Goal: Task Accomplishment & Management: Manage account settings

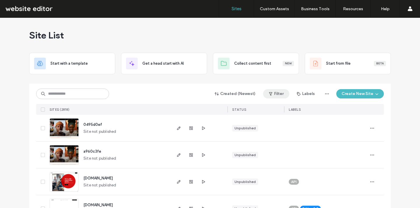
click at [284, 95] on button "Filter" at bounding box center [276, 93] width 26 height 9
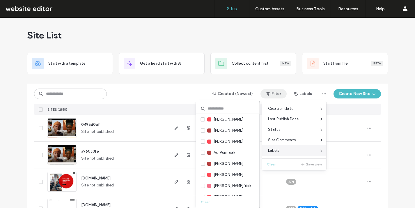
click at [279, 152] on span "Labels" at bounding box center [273, 151] width 11 height 6
click at [226, 111] on input at bounding box center [228, 108] width 64 height 10
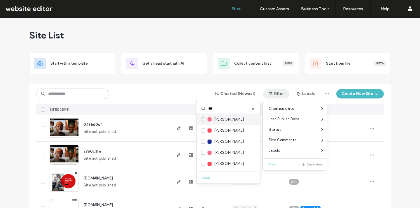
type input "***"
click at [222, 122] on span "[PERSON_NAME]" at bounding box center [229, 120] width 30 height 6
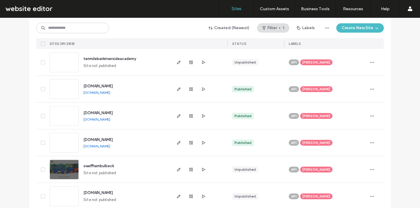
scroll to position [1428, 0]
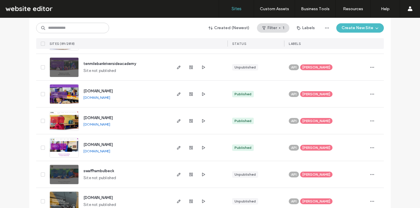
click at [316, 147] on div "Jon Bugg" at bounding box center [316, 148] width 32 height 6
click at [335, 142] on icon at bounding box center [336, 143] width 3 height 3
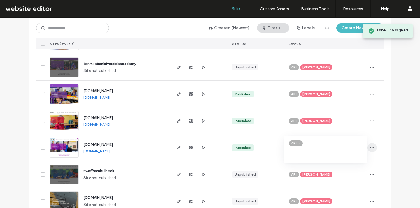
click at [370, 144] on span "button" at bounding box center [371, 147] width 9 height 9
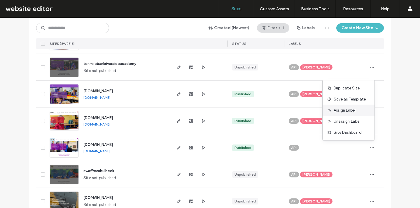
click at [354, 111] on span "Assign Label" at bounding box center [344, 111] width 22 height 6
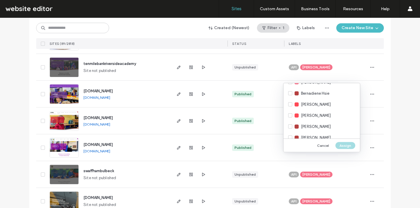
scroll to position [554, 0]
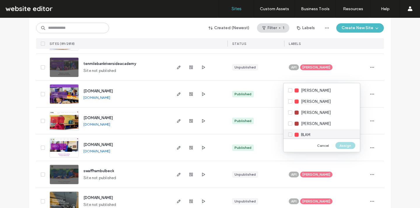
click at [310, 133] on span "BLAM" at bounding box center [305, 135] width 9 height 6
click at [347, 147] on button "Assign" at bounding box center [345, 145] width 20 height 7
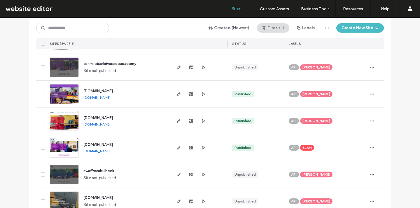
click at [105, 144] on span "theswaffhams.demat.org.uk" at bounding box center [97, 144] width 29 height 4
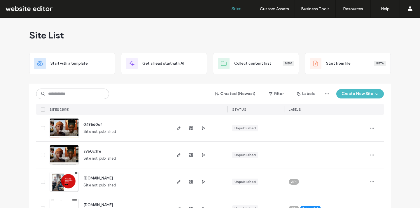
click at [279, 92] on button "Filter" at bounding box center [276, 93] width 26 height 9
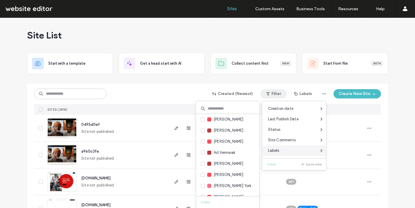
click at [283, 151] on div "Labels" at bounding box center [295, 150] width 64 height 10
click at [277, 151] on span "Labels" at bounding box center [273, 151] width 11 height 6
click at [226, 108] on input at bounding box center [228, 108] width 64 height 10
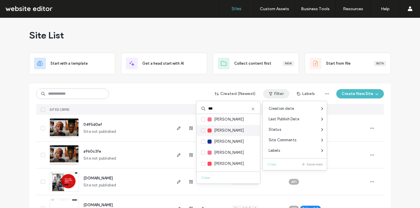
type input "***"
drag, startPoint x: 223, startPoint y: 125, endPoint x: 223, endPoint y: 120, distance: 5.0
click at [223, 120] on div "Jon Bugg Jon Richardson Jonny Paul Jonny Shipman Mike Jones" at bounding box center [228, 143] width 64 height 58
click at [223, 119] on span "Jon Bugg" at bounding box center [229, 120] width 30 height 6
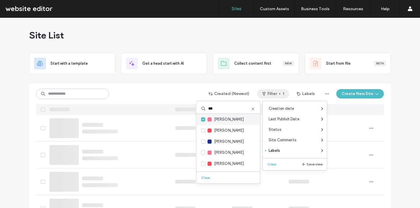
click at [203, 120] on icon at bounding box center [203, 120] width 2 height 2
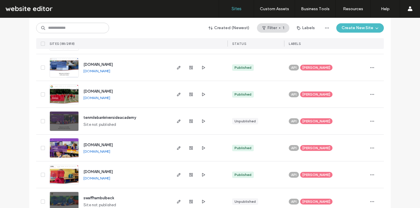
scroll to position [1368, 0]
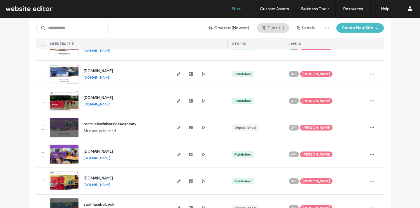
click at [316, 181] on div "Jon Bugg" at bounding box center [316, 181] width 32 height 6
click at [335, 176] on icon at bounding box center [336, 177] width 3 height 3
click at [369, 182] on icon "button" at bounding box center [371, 181] width 5 height 5
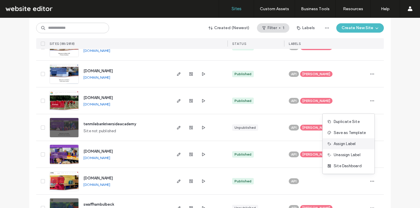
click at [350, 145] on span "Assign Label" at bounding box center [344, 144] width 22 height 6
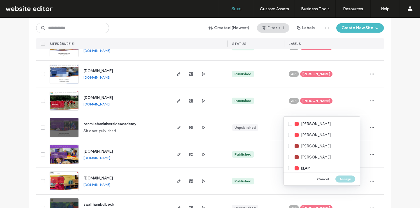
scroll to position [582, 0]
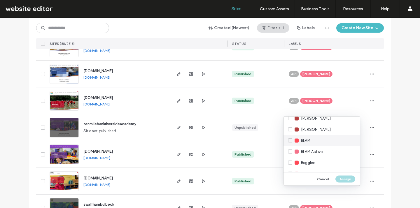
click at [313, 137] on div "BLAM" at bounding box center [321, 140] width 76 height 11
click at [343, 177] on button "Assign" at bounding box center [345, 178] width 20 height 7
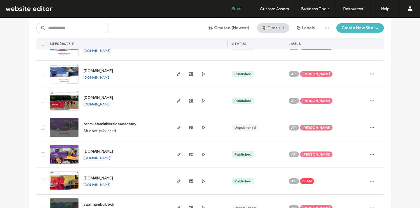
click at [113, 179] on span "tilneyallsaints.demat.org.uk" at bounding box center [97, 178] width 29 height 4
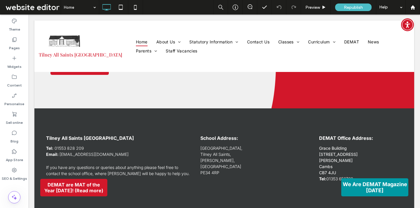
scroll to position [1280, 0]
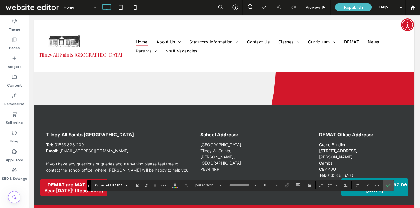
type input "*****"
type input "**"
drag, startPoint x: 359, startPoint y: 200, endPoint x: 404, endPoint y: 199, distance: 44.6
drag, startPoint x: 376, startPoint y: 200, endPoint x: 404, endPoint y: 199, distance: 27.7
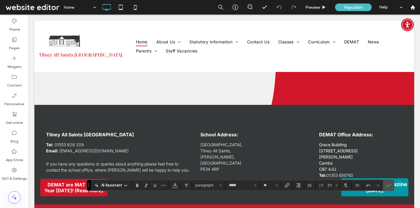
click at [138, 184] on icon "Bold" at bounding box center [137, 185] width 5 height 5
click at [173, 186] on use "Colour" at bounding box center [174, 184] width 3 height 3
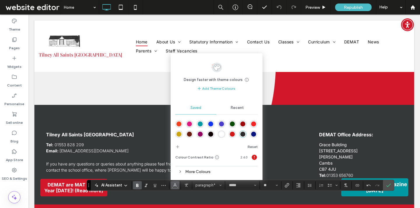
click at [253, 124] on div "rgba(245,36,36,1)" at bounding box center [253, 123] width 5 height 5
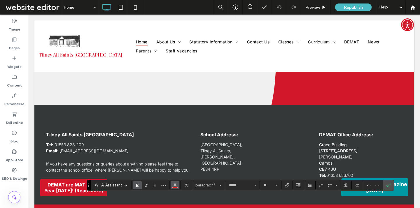
click at [172, 186] on button "Colour" at bounding box center [174, 185] width 9 height 8
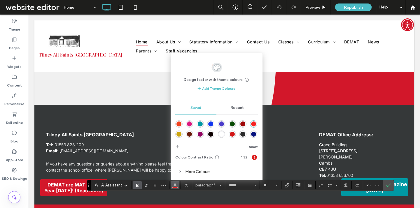
click at [178, 123] on div "rgba(241,65,30,1)" at bounding box center [178, 123] width 5 height 5
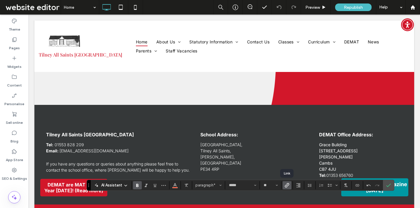
click at [284, 186] on icon "Link" at bounding box center [286, 185] width 5 height 5
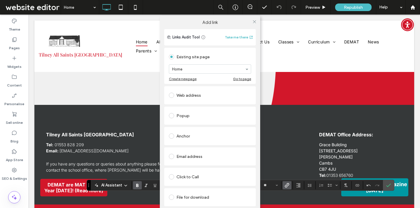
click at [208, 95] on div "Web address" at bounding box center [210, 95] width 82 height 9
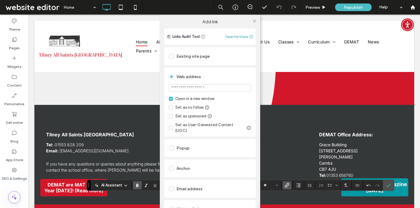
click at [189, 87] on input "url" at bounding box center [210, 88] width 82 height 8
type input "**********"
click at [240, 72] on div "Web address" at bounding box center [210, 76] width 82 height 11
click at [254, 22] on icon at bounding box center [254, 21] width 4 height 4
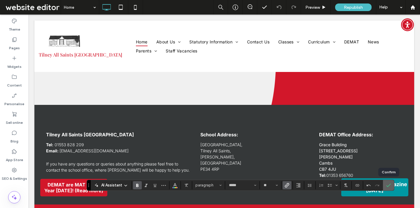
click at [391, 185] on label "Confirm" at bounding box center [388, 185] width 9 height 10
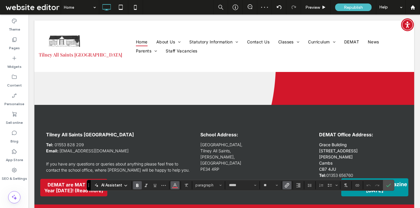
click at [176, 185] on icon "Colour" at bounding box center [174, 184] width 5 height 5
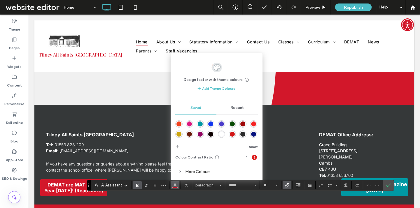
click at [235, 133] on div "rgba(210,23,23,1)" at bounding box center [231, 134] width 7 height 7
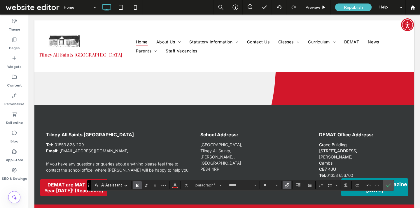
click at [199, 208] on link "Accessibility" at bounding box center [188, 211] width 22 height 5
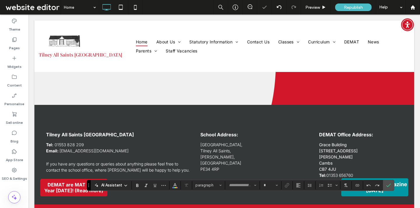
type input "*****"
type input "**"
drag, startPoint x: 376, startPoint y: 200, endPoint x: 405, endPoint y: 199, distance: 29.4
click at [174, 186] on icon "Colour" at bounding box center [174, 184] width 5 height 5
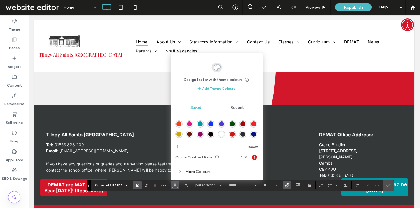
click at [226, 109] on div "Recent" at bounding box center [236, 107] width 41 height 13
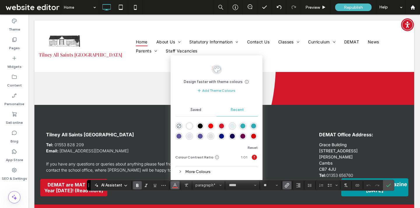
click at [212, 126] on div "rgba(240, 9, 9, 1)" at bounding box center [210, 126] width 5 height 5
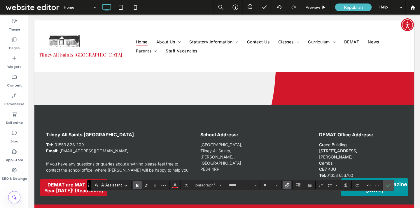
click at [388, 186] on icon "Confirm" at bounding box center [388, 185] width 5 height 5
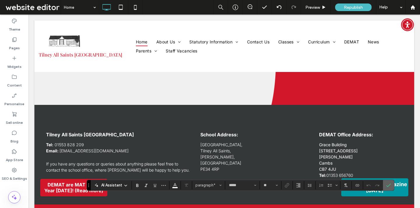
click at [390, 185] on label "Confirm" at bounding box center [388, 185] width 9 height 10
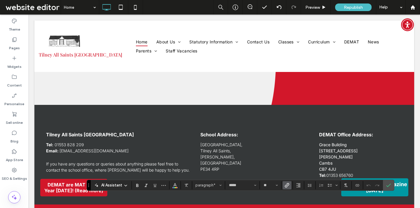
drag, startPoint x: 374, startPoint y: 199, endPoint x: 410, endPoint y: 200, distance: 36.1
click at [178, 186] on button "Colour" at bounding box center [174, 185] width 9 height 8
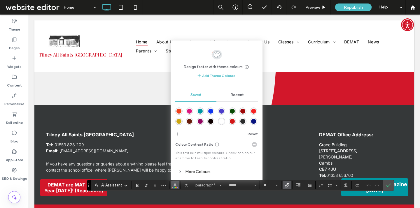
click at [221, 122] on div "rgba(255,255,255,1)" at bounding box center [221, 121] width 5 height 5
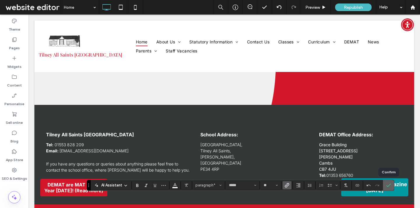
click at [388, 184] on icon "Confirm" at bounding box center [388, 185] width 5 height 5
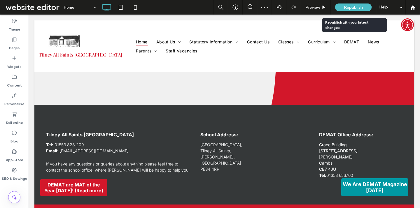
click at [357, 6] on span "Republish" at bounding box center [353, 7] width 19 height 5
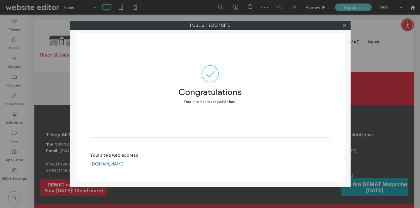
click at [347, 27] on div at bounding box center [344, 25] width 9 height 9
click at [345, 27] on icon at bounding box center [344, 25] width 4 height 4
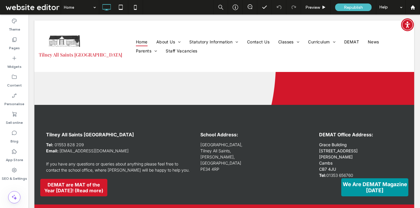
click at [32, 6] on span at bounding box center [32, 7] width 56 height 12
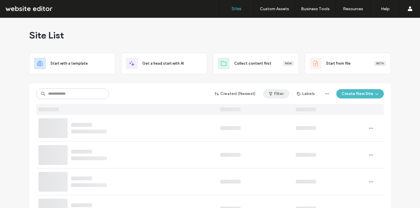
click at [279, 97] on button "Filter" at bounding box center [276, 93] width 26 height 9
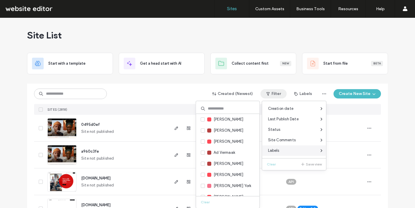
click at [279, 151] on span "Labels" at bounding box center [273, 151] width 11 height 6
click at [230, 109] on input at bounding box center [228, 108] width 64 height 10
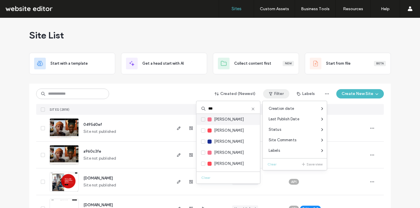
type input "***"
click at [225, 120] on span "Jon Bugg" at bounding box center [229, 120] width 30 height 6
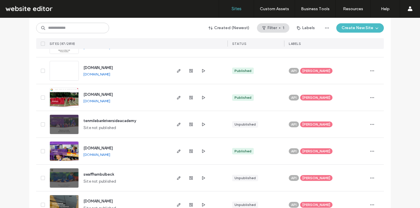
scroll to position [1340, 0]
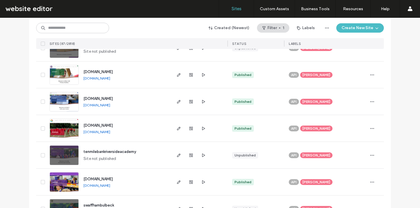
click at [315, 182] on span "Jon Bugg" at bounding box center [316, 181] width 28 height 5
click at [334, 177] on span at bounding box center [336, 178] width 4 height 4
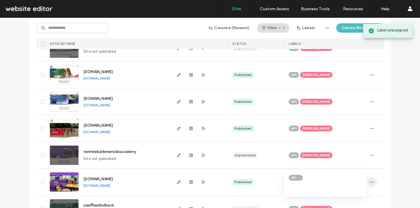
click at [369, 181] on icon "button" at bounding box center [371, 182] width 5 height 5
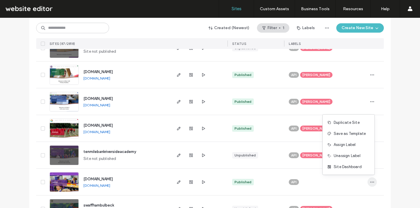
click at [371, 180] on icon "button" at bounding box center [371, 182] width 5 height 5
click at [358, 147] on div "Assign Label" at bounding box center [348, 144] width 52 height 11
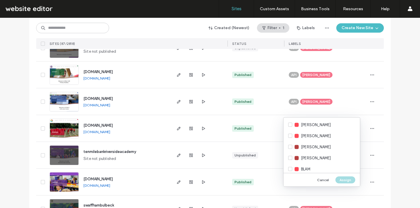
scroll to position [582, 0]
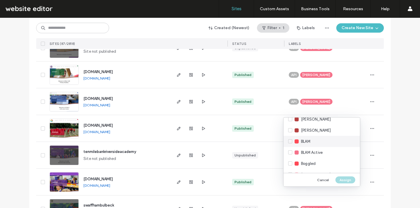
click at [314, 140] on div "BLAM" at bounding box center [321, 141] width 76 height 11
click at [342, 179] on button "Assign" at bounding box center [345, 179] width 20 height 7
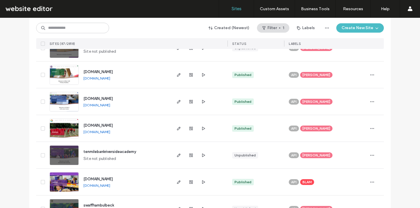
click at [113, 179] on span "hilgayriverside.demat.org.uk" at bounding box center [97, 179] width 29 height 4
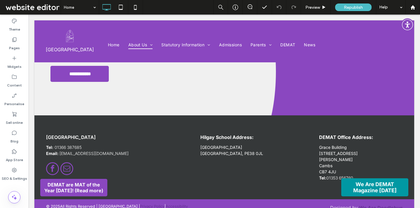
scroll to position [1051, 0]
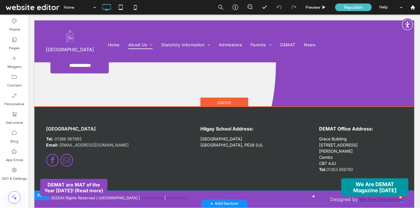
click at [360, 199] on link "We Are Doodlebug" at bounding box center [380, 199] width 43 height 6
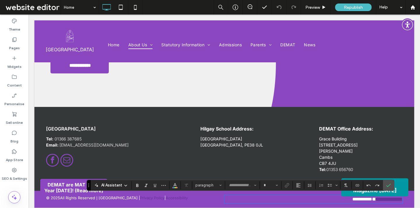
type input "*****"
type input "**"
drag, startPoint x: 360, startPoint y: 199, endPoint x: 407, endPoint y: 200, distance: 46.6
click at [407, 200] on div "**********" at bounding box center [223, 199] width 379 height 17
drag, startPoint x: 377, startPoint y: 199, endPoint x: 404, endPoint y: 200, distance: 27.1
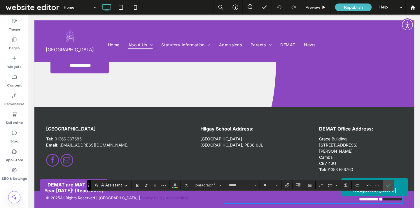
click at [404, 200] on div "**********" at bounding box center [223, 199] width 379 height 17
click at [136, 186] on use "Bold" at bounding box center [137, 185] width 2 height 3
click at [154, 186] on use "Underline" at bounding box center [155, 185] width 3 height 3
click at [177, 183] on icon "Colour" at bounding box center [174, 184] width 5 height 5
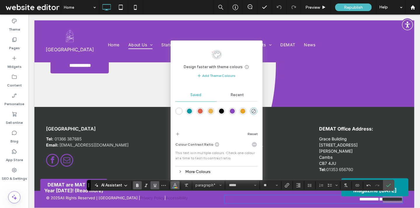
click at [232, 110] on div "rgba(138,71,192,1)" at bounding box center [232, 111] width 5 height 5
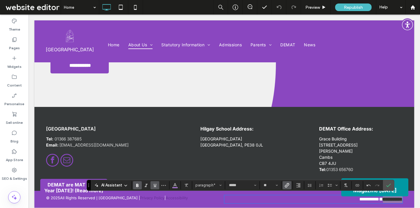
click at [286, 185] on icon "Link" at bounding box center [286, 185] width 5 height 5
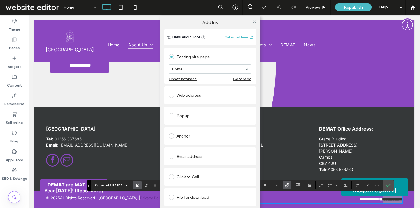
click at [208, 97] on div "Web address" at bounding box center [210, 95] width 82 height 9
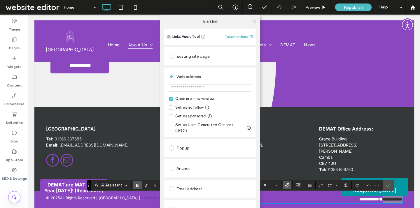
click at [197, 87] on input "url" at bounding box center [210, 88] width 82 height 8
type input "**********"
click at [241, 71] on div "Web address" at bounding box center [210, 76] width 82 height 11
click at [253, 22] on icon at bounding box center [254, 21] width 4 height 4
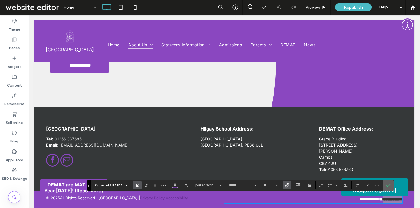
click at [387, 186] on use "Confirm" at bounding box center [388, 185] width 5 height 3
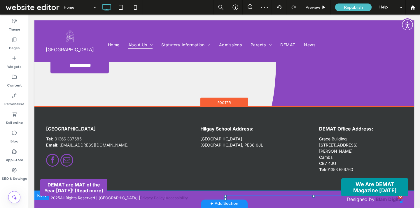
click at [373, 199] on span "Designed by" at bounding box center [360, 199] width 28 height 6
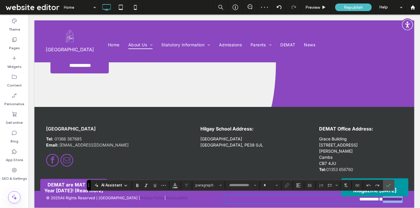
type input "*****"
type input "**"
drag, startPoint x: 375, startPoint y: 200, endPoint x: 409, endPoint y: 200, distance: 34.1
click at [409, 200] on div "**********" at bounding box center [223, 199] width 379 height 17
click at [154, 182] on span "Underline" at bounding box center [153, 185] width 3 height 8
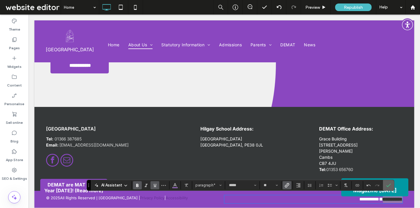
click at [390, 190] on span "Confirm" at bounding box center [388, 185] width 5 height 10
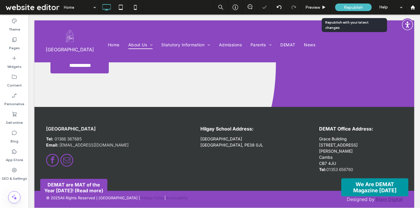
click at [353, 8] on span "Republish" at bounding box center [353, 7] width 19 height 5
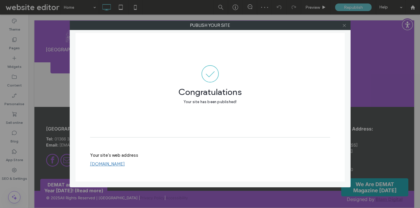
click at [343, 24] on icon at bounding box center [344, 25] width 4 height 4
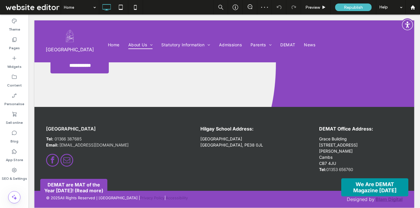
click at [47, 2] on span at bounding box center [32, 7] width 56 height 12
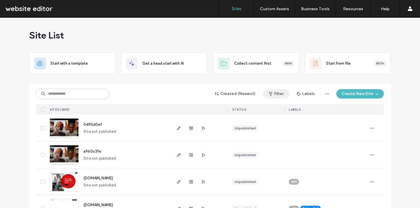
click at [275, 93] on button "Filter" at bounding box center [276, 93] width 26 height 9
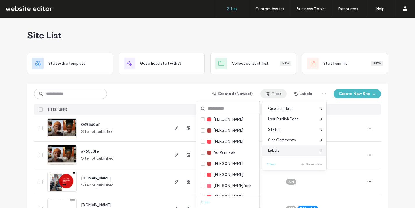
click at [274, 150] on span "Labels" at bounding box center [273, 151] width 11 height 6
click at [286, 154] on div "Labels" at bounding box center [295, 150] width 64 height 10
click at [220, 109] on input at bounding box center [228, 108] width 64 height 10
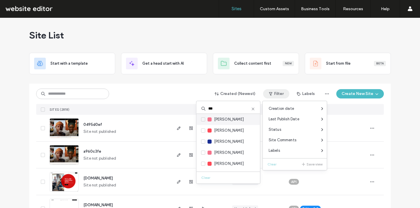
type input "***"
click at [204, 118] on span at bounding box center [203, 119] width 4 height 4
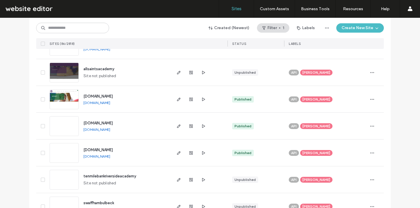
scroll to position [1311, 0]
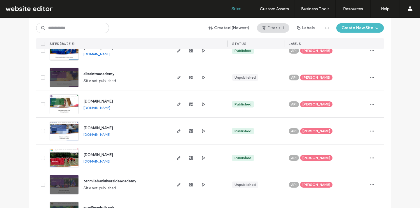
click at [315, 157] on span "Jon Bugg" at bounding box center [316, 157] width 28 height 5
click at [335, 152] on icon at bounding box center [336, 153] width 3 height 3
click at [371, 156] on icon "button" at bounding box center [371, 158] width 5 height 5
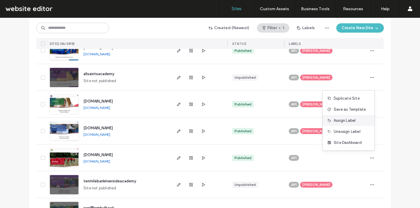
click at [352, 120] on span "Assign Label" at bounding box center [344, 121] width 22 height 6
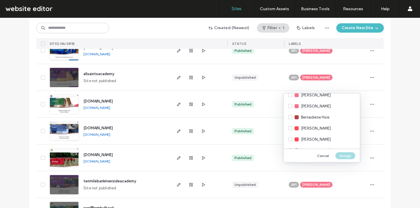
scroll to position [554, 0]
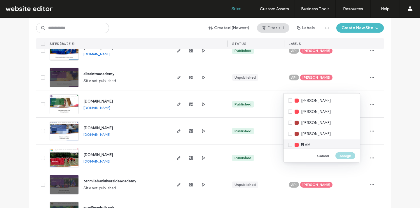
click at [316, 142] on div "BLAM" at bounding box center [321, 145] width 76 height 11
click at [342, 157] on button "Assign" at bounding box center [345, 155] width 20 height 7
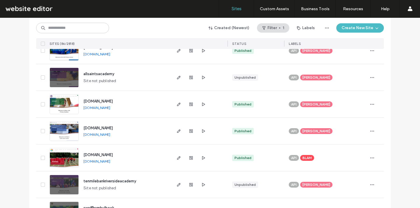
click at [112, 155] on span "[DOMAIN_NAME]" at bounding box center [97, 155] width 29 height 4
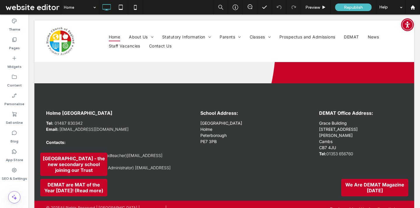
scroll to position [894, 0]
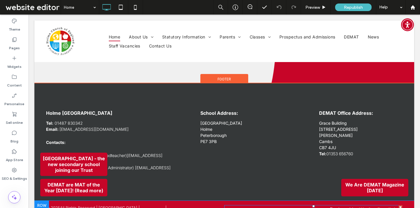
click at [357, 206] on span "Designed by" at bounding box center [344, 209] width 28 height 6
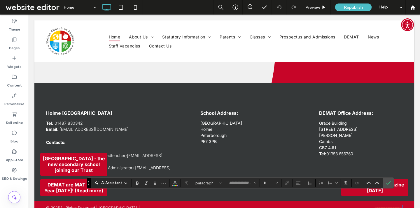
type input "*****"
type input "**"
drag, startPoint x: 359, startPoint y: 198, endPoint x: 407, endPoint y: 196, distance: 48.4
click at [407, 201] on div "**********" at bounding box center [223, 209] width 379 height 17
drag, startPoint x: 376, startPoint y: 198, endPoint x: 415, endPoint y: 198, distance: 39.3
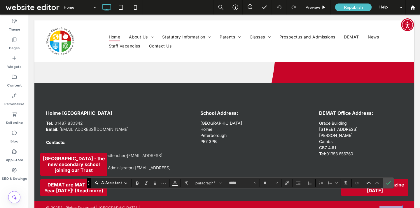
click at [174, 182] on icon "Colour" at bounding box center [174, 182] width 5 height 5
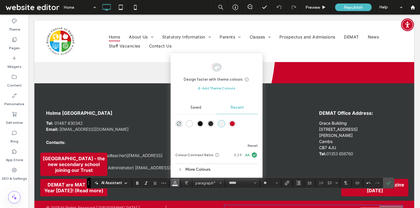
click at [232, 123] on div "rgba(199, 5, 40, 1)" at bounding box center [232, 123] width 5 height 5
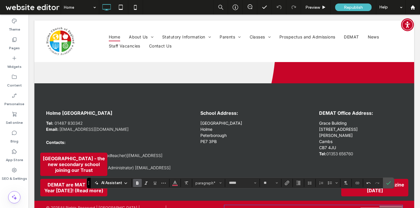
click at [138, 184] on icon "Bold" at bounding box center [137, 183] width 5 height 5
click at [153, 182] on icon "Underline" at bounding box center [154, 183] width 5 height 5
click at [289, 184] on icon "Link" at bounding box center [286, 183] width 5 height 5
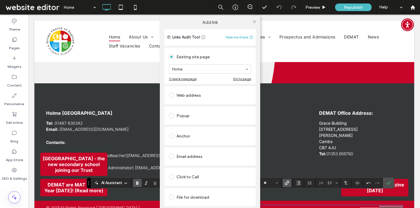
click at [204, 92] on div "Web address" at bounding box center [210, 95] width 82 height 9
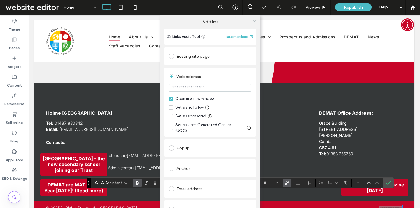
click at [212, 86] on input "url" at bounding box center [210, 88] width 82 height 8
type input "**********"
click at [231, 78] on div "Web address" at bounding box center [210, 76] width 82 height 9
click at [253, 20] on icon at bounding box center [254, 21] width 4 height 4
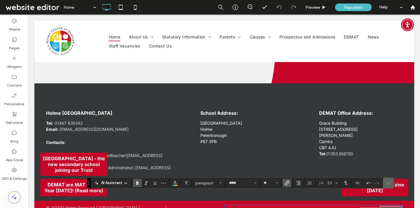
click at [388, 182] on icon "Confirm" at bounding box center [388, 183] width 5 height 5
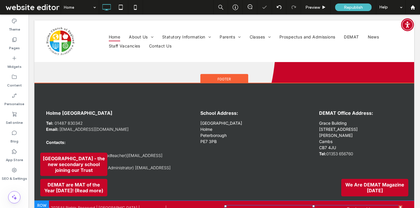
click at [373, 206] on span "Designed by" at bounding box center [360, 209] width 28 height 6
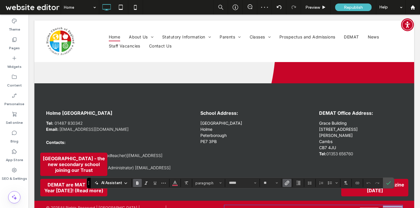
drag, startPoint x: 375, startPoint y: 198, endPoint x: 410, endPoint y: 197, distance: 35.0
click at [409, 201] on div "**********" at bounding box center [223, 209] width 379 height 17
click at [176, 182] on icon "Colour" at bounding box center [174, 182] width 5 height 5
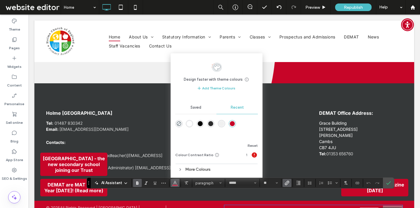
click at [230, 107] on div "Recent" at bounding box center [236, 107] width 41 height 13
click at [202, 109] on div "Saved" at bounding box center [195, 107] width 41 height 13
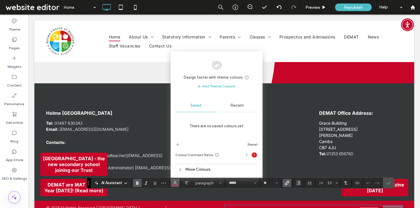
click at [223, 104] on div "Recent" at bounding box center [236, 105] width 41 height 13
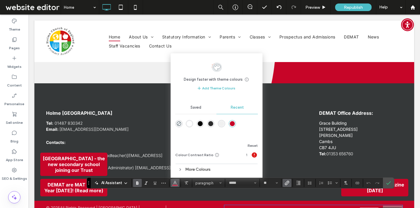
click at [218, 174] on div "More Colours" at bounding box center [216, 169] width 82 height 11
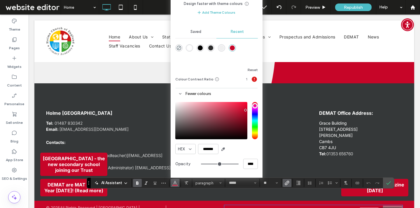
type input "*"
type input "*******"
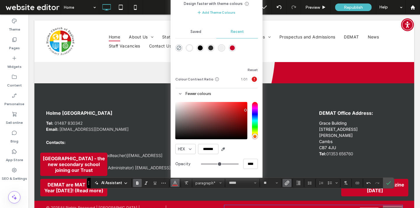
type input "*"
click at [253, 137] on input "hue" at bounding box center [255, 120] width 6 height 37
type input "*******"
drag, startPoint x: 231, startPoint y: 113, endPoint x: 229, endPoint y: 108, distance: 5.1
click at [229, 108] on div "saturation and value" at bounding box center [211, 120] width 72 height 37
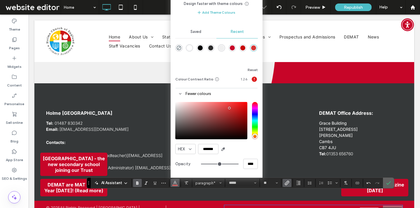
click at [385, 186] on label "Confirm" at bounding box center [388, 183] width 9 height 10
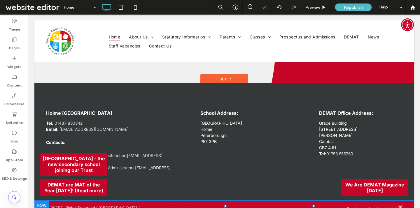
click at [289, 206] on p "Designed by Blam Digital" at bounding box center [313, 209] width 178 height 7
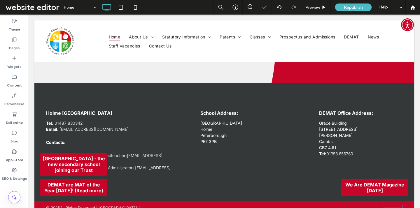
type input "*****"
type input "**"
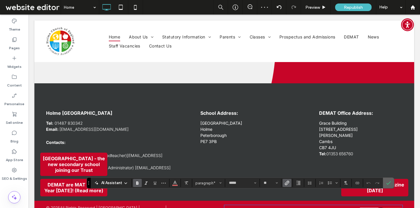
click at [389, 184] on icon "Confirm" at bounding box center [388, 183] width 5 height 5
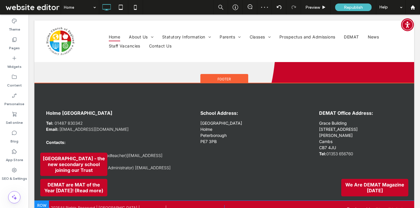
click at [409, 201] on div "© 2025 All Rights Reserved | Holme C of E Primary Academy | Privacy Policy | Ac…" at bounding box center [223, 209] width 379 height 17
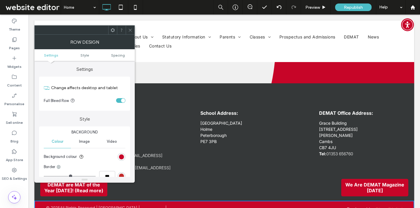
click at [382, 206] on strong "Blam Digital" at bounding box center [388, 209] width 27 height 6
click at [129, 29] on use at bounding box center [129, 30] width 3 height 3
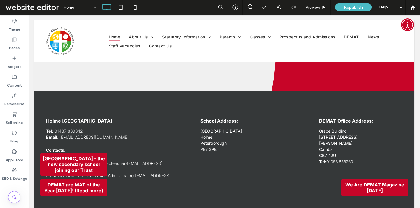
scroll to position [886, 0]
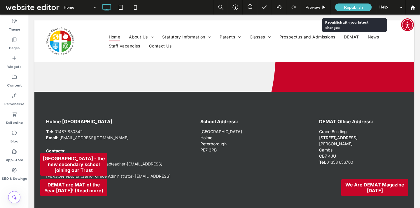
click at [356, 4] on div "Republish" at bounding box center [353, 7] width 36 height 8
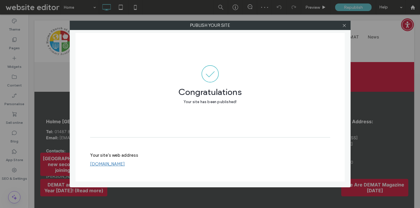
click at [344, 31] on div "Publish your site Congratulations Your site has been published! Your site's web…" at bounding box center [210, 104] width 281 height 167
click at [344, 28] on span at bounding box center [344, 25] width 4 height 9
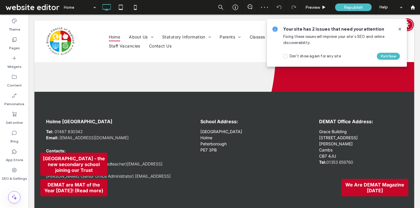
click at [47, 10] on span at bounding box center [32, 7] width 56 height 12
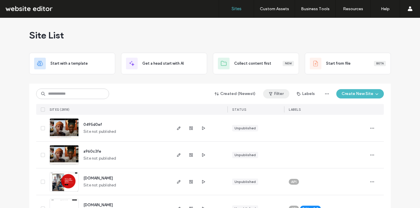
click at [283, 94] on button "Filter" at bounding box center [276, 93] width 26 height 9
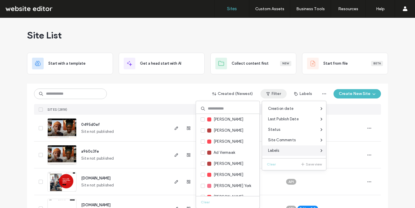
click at [279, 151] on span "Labels" at bounding box center [273, 151] width 11 height 6
click at [234, 109] on input at bounding box center [228, 108] width 64 height 10
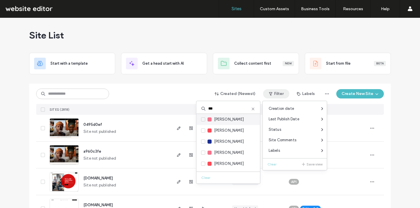
type input "***"
click at [202, 120] on icon at bounding box center [203, 120] width 2 height 2
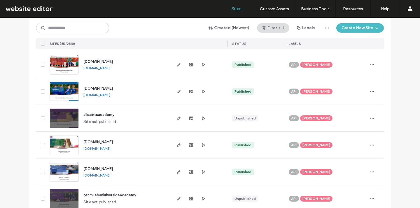
scroll to position [1258, 0]
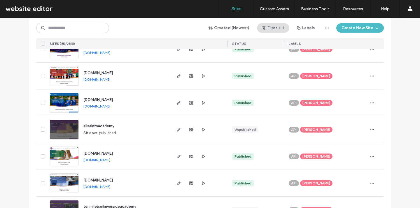
click at [314, 184] on span "[PERSON_NAME]" at bounding box center [316, 183] width 28 height 5
click at [335, 178] on icon at bounding box center [336, 179] width 3 height 3
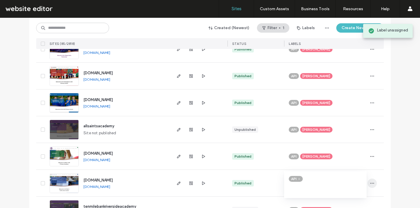
click at [371, 184] on icon "button" at bounding box center [371, 183] width 5 height 5
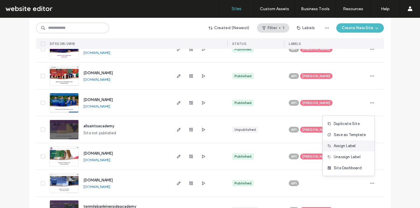
click at [352, 146] on span "Assign Label" at bounding box center [344, 146] width 22 height 6
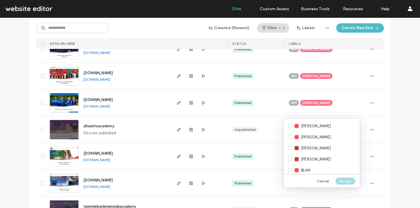
scroll to position [568, 0]
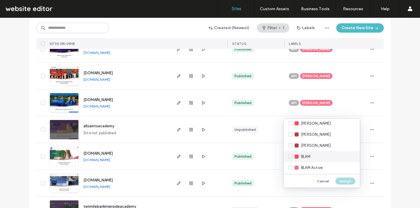
click at [323, 158] on div "BLAM" at bounding box center [321, 156] width 76 height 11
click at [338, 179] on button "Assign" at bounding box center [345, 180] width 20 height 7
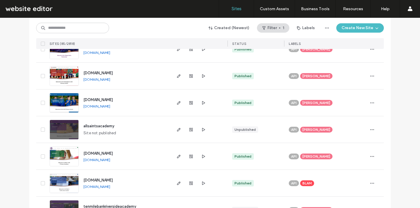
click at [89, 181] on span "stpeters.demat.org.uk" at bounding box center [97, 180] width 29 height 4
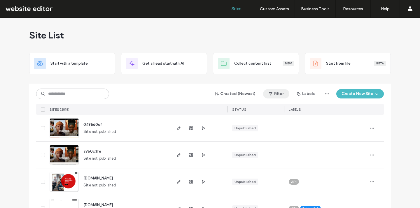
click at [273, 93] on button "Filter" at bounding box center [276, 93] width 26 height 9
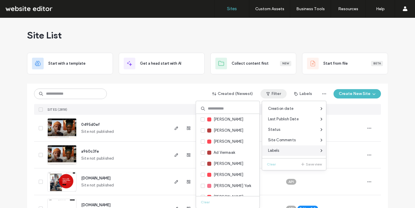
click at [275, 149] on span "Labels" at bounding box center [273, 151] width 11 height 6
click at [235, 107] on input at bounding box center [228, 108] width 64 height 10
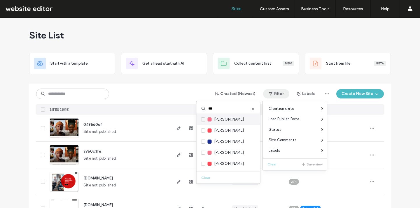
type input "***"
click at [205, 118] on label "[PERSON_NAME]" at bounding box center [222, 119] width 43 height 6
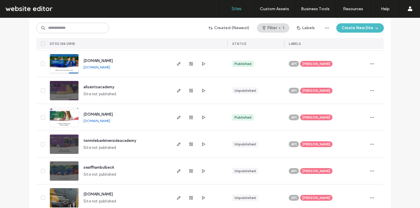
scroll to position [1260, 0]
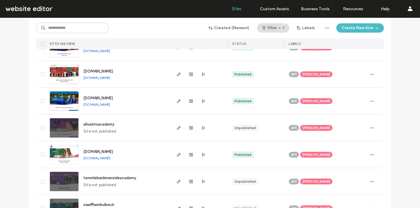
click at [313, 154] on span "[PERSON_NAME]" at bounding box center [316, 154] width 28 height 5
click at [335, 151] on icon at bounding box center [336, 150] width 3 height 3
click at [370, 156] on icon "button" at bounding box center [371, 154] width 5 height 5
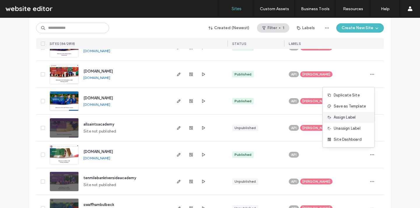
click at [353, 121] on div "Assign Label" at bounding box center [348, 117] width 52 height 11
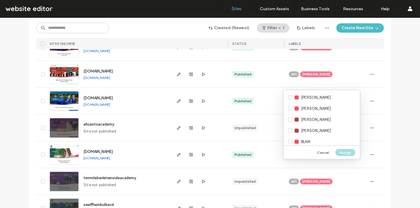
scroll to position [582, 0]
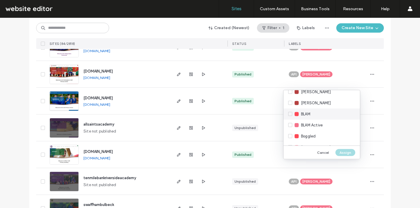
click at [318, 113] on div "BLAM" at bounding box center [321, 114] width 76 height 11
click at [352, 152] on button "Assign" at bounding box center [345, 152] width 20 height 7
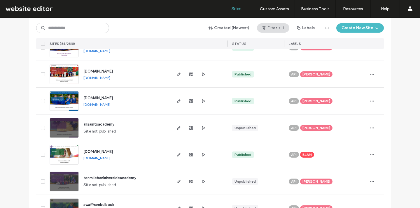
click at [112, 152] on span "[DOMAIN_NAME]" at bounding box center [97, 151] width 29 height 4
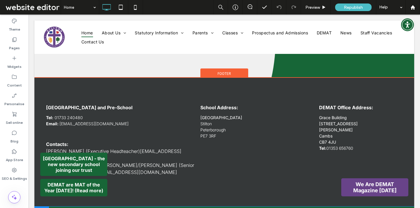
scroll to position [1027, 0]
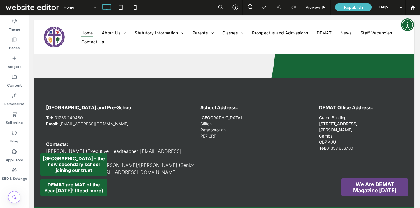
type input "*****"
type input "**"
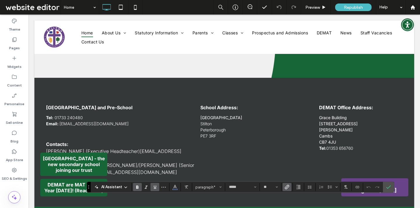
drag, startPoint x: 362, startPoint y: 201, endPoint x: 403, endPoint y: 200, distance: 41.4
drag, startPoint x: 376, startPoint y: 202, endPoint x: 411, endPoint y: 204, distance: 34.7
click at [177, 187] on icon "Colour" at bounding box center [174, 186] width 5 height 5
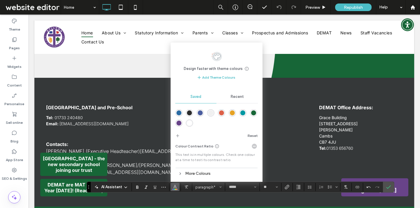
click at [198, 113] on div "rgba(8,34,123,0.72)" at bounding box center [200, 112] width 5 height 5
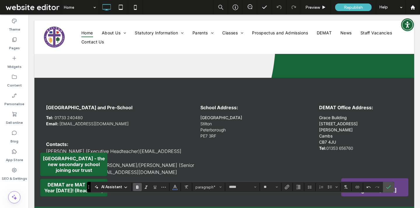
click at [136, 187] on use "Bold" at bounding box center [137, 187] width 2 height 3
click at [153, 188] on icon "Underline" at bounding box center [154, 187] width 5 height 5
click at [288, 187] on icon "Link" at bounding box center [286, 187] width 5 height 5
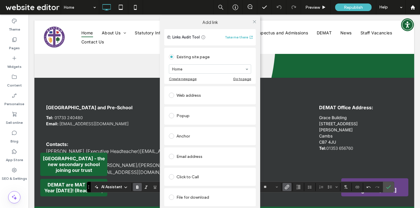
click at [196, 97] on div "Web address" at bounding box center [210, 95] width 82 height 9
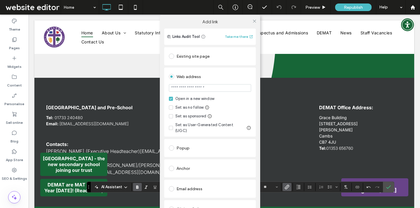
click at [198, 89] on input "url" at bounding box center [210, 88] width 82 height 8
click at [203, 87] on input "*******" at bounding box center [210, 88] width 82 height 8
drag, startPoint x: 203, startPoint y: 87, endPoint x: 156, endPoint y: 87, distance: 47.5
click at [156, 87] on div "Add link Links Audit Tool Take me there Existing site page Home Create new page…" at bounding box center [210, 119] width 420 height 208
paste input "**********"
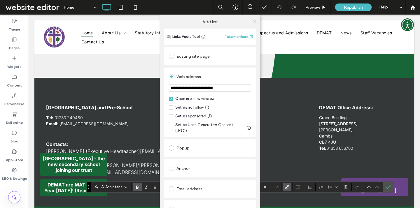
type input "**********"
click at [236, 74] on div "Web address" at bounding box center [210, 76] width 82 height 9
click at [253, 20] on icon at bounding box center [254, 21] width 4 height 4
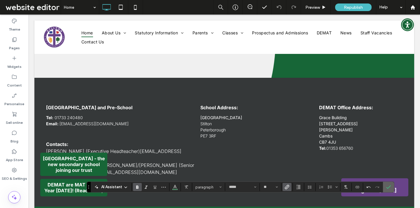
click at [387, 188] on use "Confirm" at bounding box center [388, 187] width 5 height 3
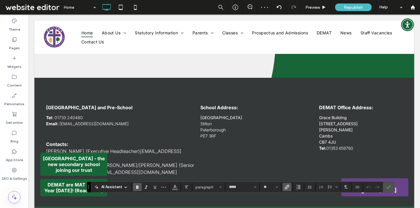
click at [169, 189] on section at bounding box center [174, 187] width 11 height 8
click at [172, 189] on button "Colour" at bounding box center [174, 187] width 9 height 8
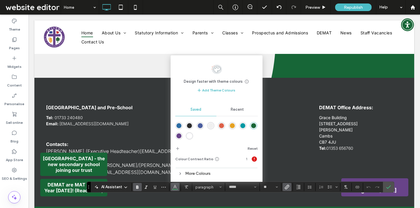
click at [241, 126] on div "rgba(0,152,163,1)" at bounding box center [242, 125] width 5 height 5
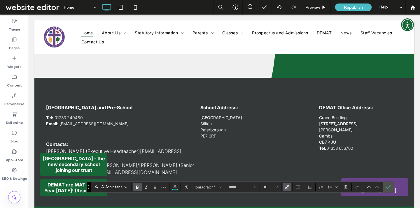
click at [136, 187] on use "Bold" at bounding box center [137, 187] width 2 height 3
click at [155, 189] on icon "Underline" at bounding box center [154, 187] width 5 height 5
click at [388, 187] on icon "Confirm" at bounding box center [388, 187] width 5 height 5
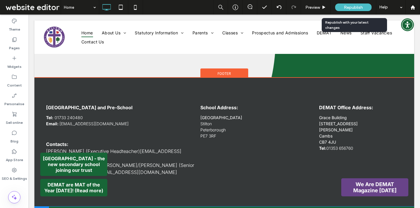
click at [340, 9] on div "Republish" at bounding box center [353, 7] width 36 height 8
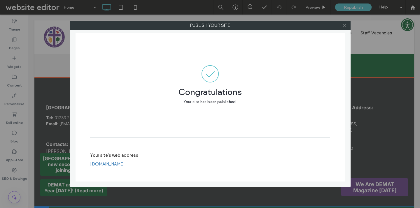
click at [344, 28] on span at bounding box center [344, 25] width 4 height 9
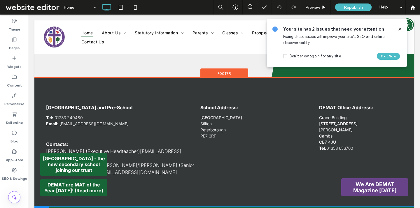
click at [45, 10] on span at bounding box center [32, 7] width 56 height 12
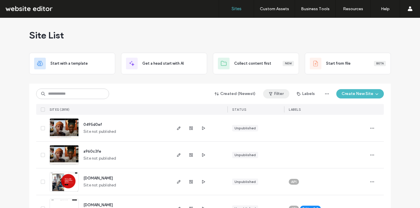
click at [269, 94] on use "button" at bounding box center [270, 93] width 3 height 3
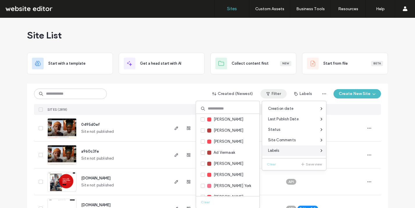
click at [272, 150] on span "Labels" at bounding box center [273, 151] width 11 height 6
click at [230, 109] on input at bounding box center [228, 108] width 64 height 10
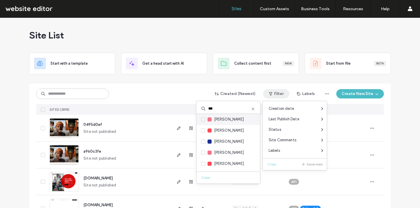
type input "***"
click at [202, 120] on icon at bounding box center [203, 120] width 2 height 2
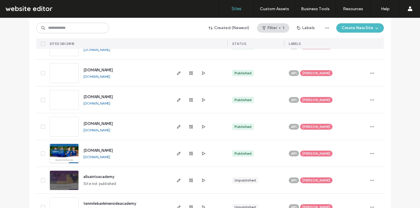
scroll to position [1195, 0]
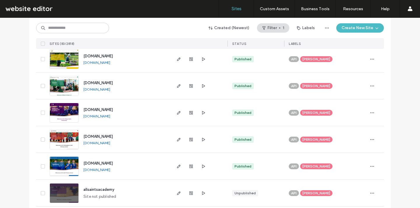
click at [314, 163] on div "API [PERSON_NAME]" at bounding box center [324, 166] width 73 height 13
click at [335, 161] on icon at bounding box center [336, 162] width 3 height 3
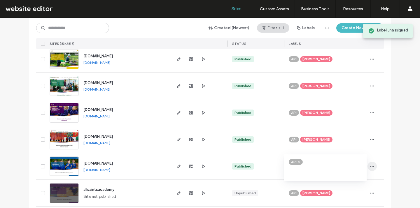
click at [370, 166] on use "button" at bounding box center [372, 166] width 4 height 1
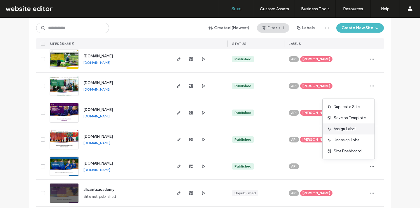
click at [341, 126] on span "Assign Label" at bounding box center [344, 129] width 22 height 6
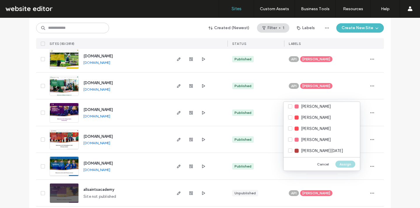
scroll to position [596, 0]
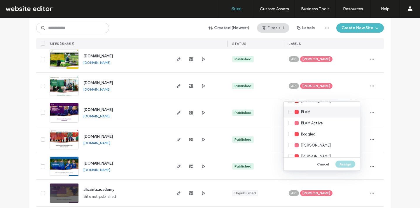
click at [324, 112] on div "BLAM" at bounding box center [321, 112] width 76 height 11
click at [348, 165] on button "Assign" at bounding box center [345, 164] width 20 height 7
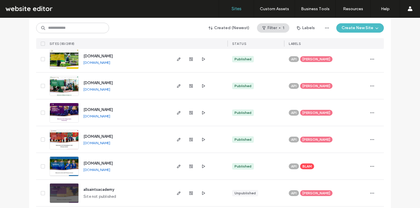
click at [94, 163] on span "[DOMAIN_NAME]" at bounding box center [97, 163] width 29 height 4
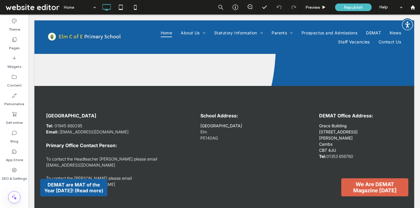
scroll to position [1018, 0]
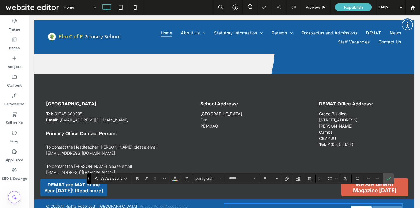
scroll to position [1, 0]
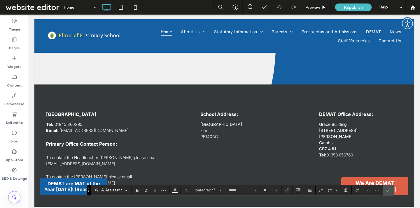
scroll to position [1017, 0]
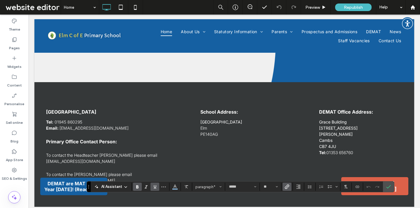
scroll to position [1021, 0]
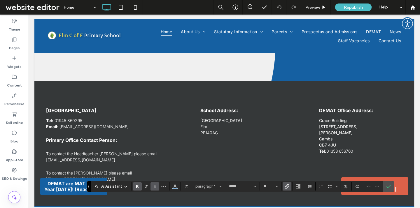
drag, startPoint x: 360, startPoint y: 204, endPoint x: 401, endPoint y: 200, distance: 41.3
drag, startPoint x: 376, startPoint y: 200, endPoint x: 404, endPoint y: 201, distance: 28.3
drag, startPoint x: 377, startPoint y: 201, endPoint x: 405, endPoint y: 201, distance: 28.3
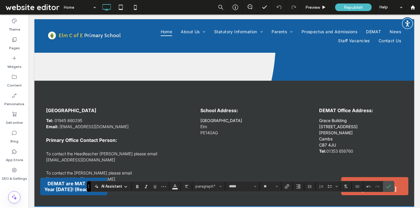
click at [175, 188] on span "Colour" at bounding box center [174, 186] width 5 height 8
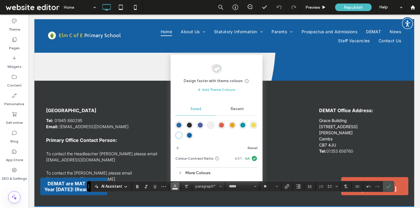
click at [241, 108] on span "Recent" at bounding box center [236, 109] width 13 height 5
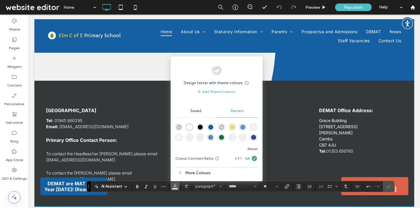
click at [242, 127] on div "rgba(88, 149, 199, 1)" at bounding box center [242, 127] width 5 height 5
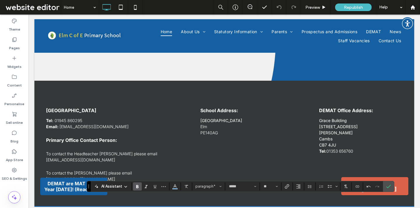
click at [140, 185] on label "Bold" at bounding box center [137, 186] width 9 height 8
click at [155, 186] on icon "Underline" at bounding box center [154, 186] width 5 height 5
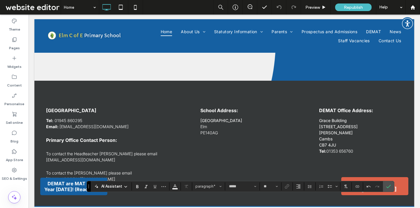
drag, startPoint x: 375, startPoint y: 201, endPoint x: 401, endPoint y: 201, distance: 25.9
click at [290, 186] on label "Link" at bounding box center [286, 186] width 9 height 8
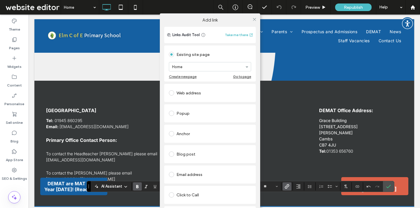
click at [339, 199] on div "Add link Links Audit Tool Take me there Existing site page Home Create new page…" at bounding box center [210, 117] width 420 height 208
click at [366, 202] on div "Add link Links Audit Tool Take me there Existing site page Home Create new page…" at bounding box center [210, 117] width 420 height 208
click at [371, 200] on div "Add link Links Audit Tool Take me there Existing site page Home Create new page…" at bounding box center [210, 117] width 420 height 208
click at [253, 19] on icon at bounding box center [254, 19] width 4 height 4
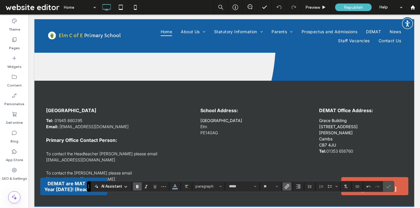
drag, startPoint x: 376, startPoint y: 201, endPoint x: 406, endPoint y: 200, distance: 29.4
click at [285, 188] on use "Link" at bounding box center [286, 186] width 4 height 4
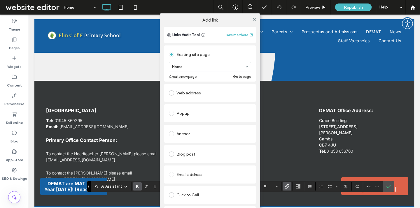
click at [194, 96] on div "Web address" at bounding box center [210, 92] width 82 height 9
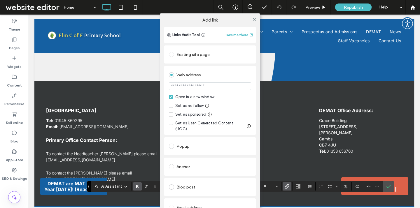
click at [200, 85] on input "url" at bounding box center [210, 86] width 82 height 8
type input "**********"
click at [232, 79] on div "Web address" at bounding box center [210, 74] width 82 height 9
click at [253, 20] on use at bounding box center [254, 19] width 3 height 3
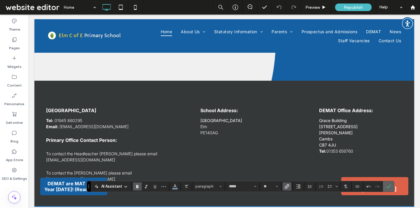
click at [387, 187] on use "Confirm" at bounding box center [388, 186] width 5 height 3
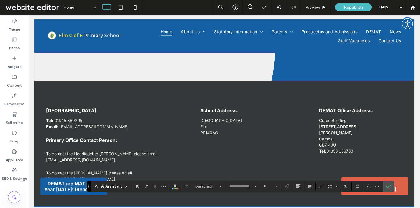
type input "*****"
type input "**"
click at [155, 188] on use "Underline" at bounding box center [155, 186] width 3 height 3
click at [387, 188] on use "Confirm" at bounding box center [388, 186] width 5 height 3
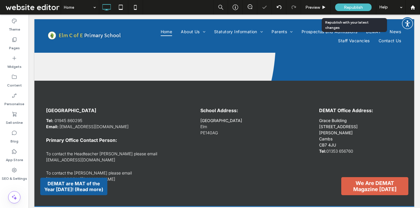
click at [356, 6] on span "Republish" at bounding box center [353, 7] width 19 height 5
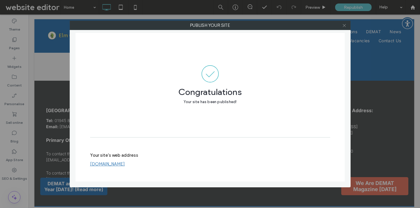
click at [343, 25] on icon at bounding box center [344, 25] width 4 height 4
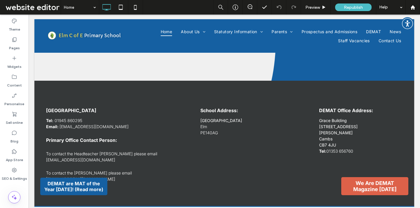
click at [50, 6] on span at bounding box center [32, 7] width 56 height 12
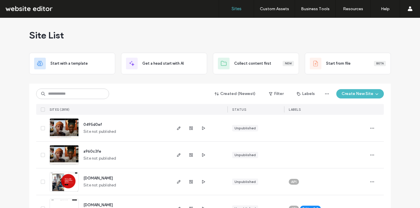
click at [277, 96] on button "Filter" at bounding box center [276, 93] width 26 height 9
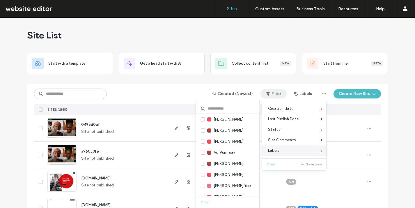
click at [282, 152] on div "Labels" at bounding box center [295, 150] width 64 height 10
click at [226, 109] on input at bounding box center [228, 108] width 64 height 10
type input "*"
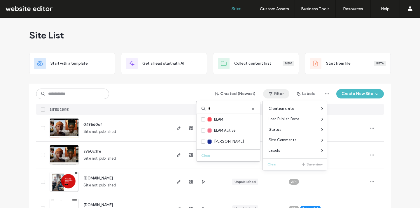
type input "*"
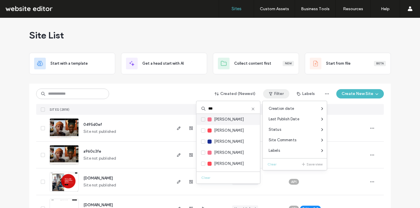
type input "***"
click at [203, 116] on label "[PERSON_NAME]" at bounding box center [222, 119] width 43 height 6
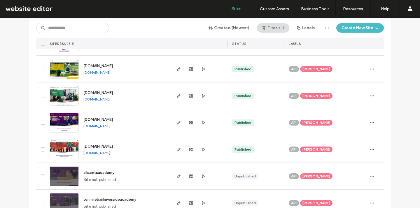
scroll to position [1177, 0]
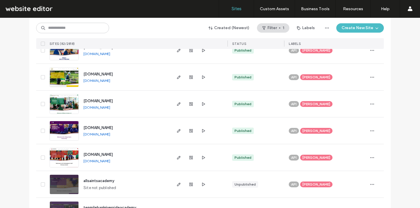
click at [308, 157] on span "[PERSON_NAME]" at bounding box center [316, 157] width 28 height 5
click at [335, 152] on use at bounding box center [335, 152] width 1 height 1
click at [369, 156] on icon "button" at bounding box center [371, 157] width 5 height 5
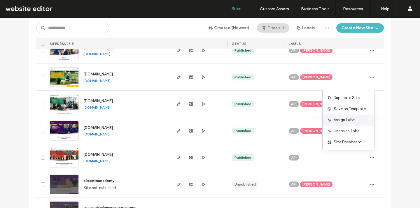
click at [349, 121] on span "Assign Label" at bounding box center [344, 120] width 22 height 6
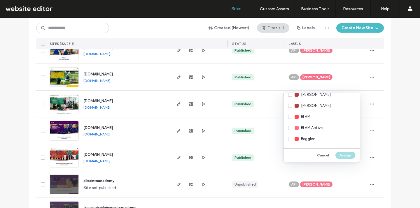
scroll to position [596, 0]
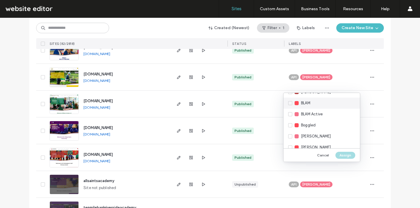
click at [323, 107] on div "BLAM" at bounding box center [321, 103] width 76 height 11
click at [343, 158] on button "Assign" at bounding box center [345, 155] width 20 height 7
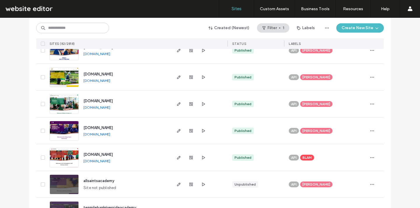
click at [113, 153] on span "[DOMAIN_NAME]" at bounding box center [97, 154] width 29 height 4
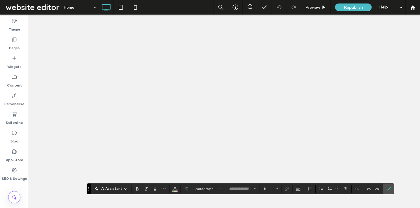
type input "*****"
type input "**"
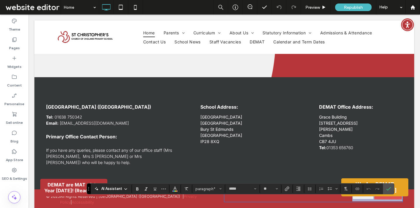
click at [353, 200] on span "**********" at bounding box center [363, 197] width 22 height 4
click at [374, 200] on strong "**********" at bounding box center [388, 197] width 29 height 4
drag, startPoint x: 359, startPoint y: 203, endPoint x: 400, endPoint y: 201, distance: 40.5
click at [400, 200] on strong "**********" at bounding box center [388, 197] width 29 height 4
drag, startPoint x: 383, startPoint y: 204, endPoint x: 406, endPoint y: 205, distance: 23.3
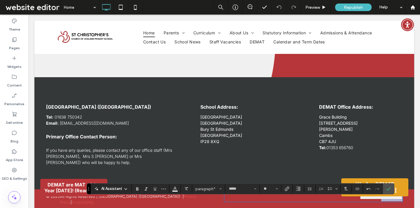
click at [406, 204] on div "**********" at bounding box center [223, 199] width 379 height 20
click at [138, 189] on use "Bold" at bounding box center [137, 188] width 2 height 3
click at [178, 189] on button "Colour" at bounding box center [174, 189] width 9 height 8
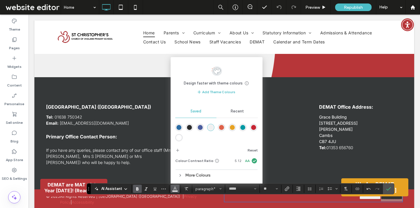
click at [219, 128] on div "rgba(221,97,73,1)" at bounding box center [221, 127] width 5 height 5
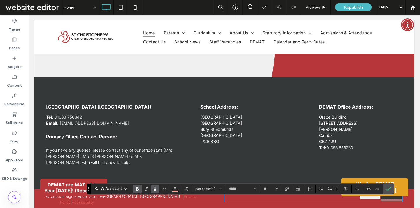
click at [152, 189] on icon "Underline" at bounding box center [154, 188] width 5 height 5
click at [286, 189] on icon "Link" at bounding box center [286, 188] width 5 height 5
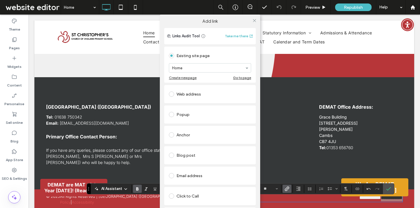
click at [205, 96] on div "Web address" at bounding box center [210, 93] width 82 height 9
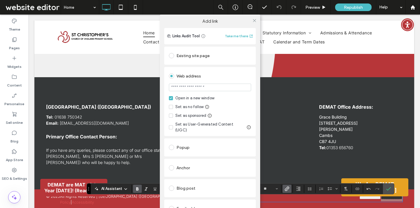
click at [205, 89] on input "url" at bounding box center [210, 88] width 82 height 8
paste input "**********"
type input "**********"
click at [243, 74] on div "Web address" at bounding box center [210, 75] width 82 height 9
click at [252, 19] on icon at bounding box center [254, 20] width 4 height 4
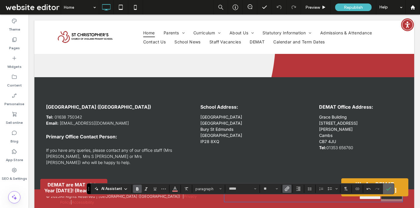
drag, startPoint x: 387, startPoint y: 189, endPoint x: 359, endPoint y: 175, distance: 32.1
click at [387, 189] on use "Confirm" at bounding box center [388, 188] width 5 height 3
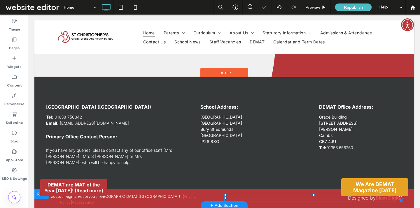
click at [394, 201] on strong "Blam Digital" at bounding box center [388, 198] width 27 height 6
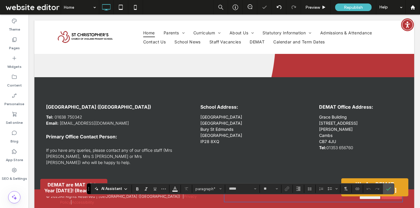
drag, startPoint x: 377, startPoint y: 202, endPoint x: 408, endPoint y: 202, distance: 31.2
click at [408, 202] on div "**********" at bounding box center [223, 199] width 379 height 20
drag, startPoint x: 374, startPoint y: 204, endPoint x: 407, endPoint y: 202, distance: 33.2
click at [407, 202] on div "**********" at bounding box center [223, 199] width 379 height 20
click at [153, 189] on icon "Underline" at bounding box center [154, 188] width 5 height 5
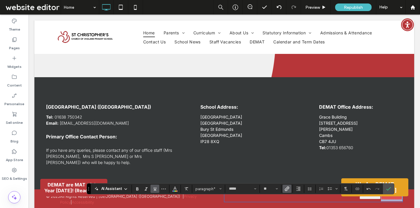
click at [365, 200] on span "**********" at bounding box center [370, 197] width 22 height 4
click at [371, 201] on p "**********" at bounding box center [313, 197] width 178 height 7
drag, startPoint x: 375, startPoint y: 202, endPoint x: 405, endPoint y: 201, distance: 30.6
click at [405, 201] on div "**********" at bounding box center [223, 199] width 379 height 20
click at [154, 188] on icon "Underline" at bounding box center [154, 188] width 5 height 5
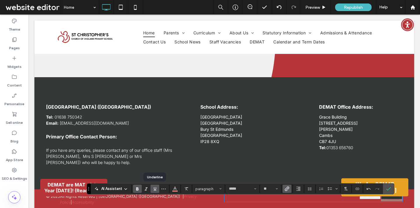
click at [154, 188] on icon "Underline" at bounding box center [154, 188] width 5 height 5
click at [359, 200] on span "**********" at bounding box center [370, 197] width 22 height 4
drag, startPoint x: 348, startPoint y: 203, endPoint x: 374, endPoint y: 204, distance: 26.5
click at [374, 201] on p "**********" at bounding box center [313, 197] width 178 height 7
click at [154, 191] on icon "Underline" at bounding box center [154, 188] width 5 height 5
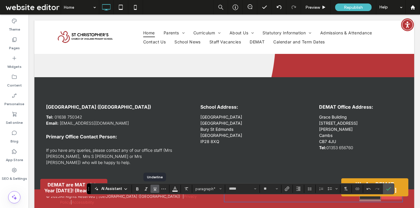
click at [154, 191] on icon "Underline" at bounding box center [154, 188] width 5 height 5
click at [389, 187] on icon "Confirm" at bounding box center [388, 188] width 5 height 5
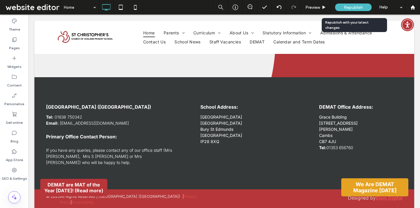
click at [364, 6] on div "Republish" at bounding box center [353, 7] width 36 height 8
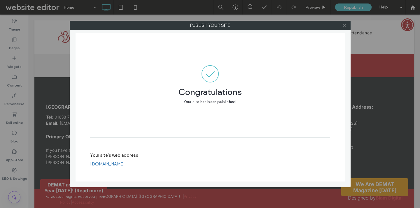
click at [345, 27] on icon at bounding box center [344, 25] width 4 height 4
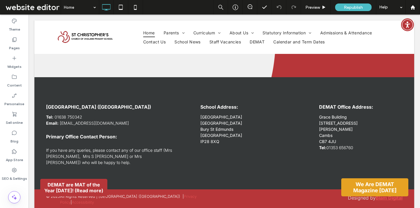
click at [45, 6] on span at bounding box center [32, 7] width 56 height 12
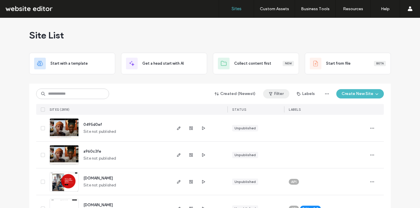
click at [274, 94] on button "Filter" at bounding box center [276, 93] width 26 height 9
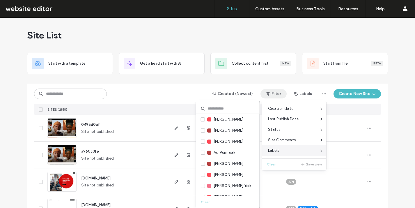
click at [280, 148] on div "Labels" at bounding box center [295, 150] width 64 height 10
click at [268, 150] on div "Labels" at bounding box center [271, 151] width 17 height 6
click at [229, 109] on input at bounding box center [228, 108] width 64 height 10
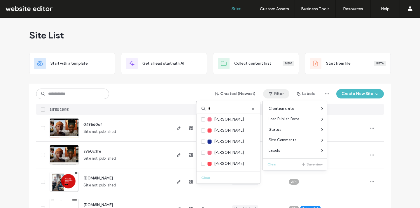
type input "*"
type input "***"
click at [202, 120] on icon at bounding box center [203, 120] width 2 height 2
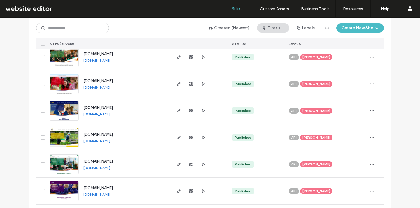
scroll to position [1162, 0]
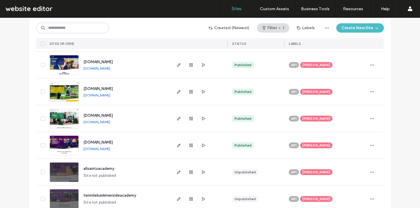
click at [307, 143] on span "Jon Bugg" at bounding box center [316, 145] width 28 height 5
click at [335, 141] on use at bounding box center [335, 140] width 1 height 1
click at [371, 147] on icon "button" at bounding box center [371, 145] width 5 height 5
click at [367, 142] on span "button" at bounding box center [371, 145] width 9 height 9
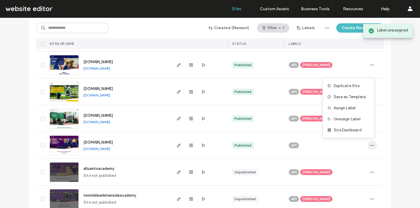
click at [369, 145] on icon "button" at bounding box center [371, 145] width 5 height 5
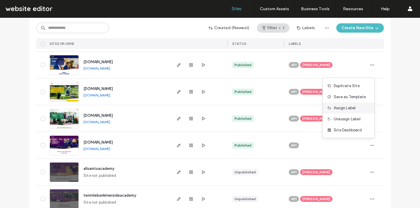
click at [345, 108] on span "Assign Label" at bounding box center [344, 108] width 22 height 6
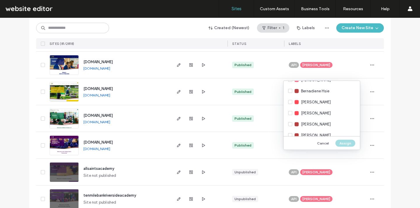
scroll to position [554, 0]
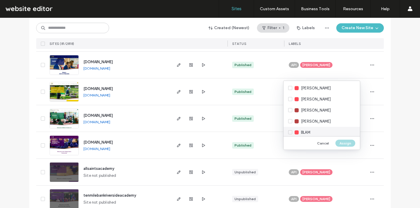
click at [322, 133] on div "BLAM" at bounding box center [321, 132] width 76 height 11
click at [344, 142] on button "Assign" at bounding box center [345, 143] width 20 height 7
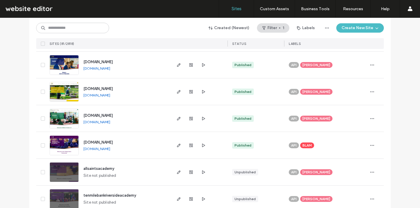
click at [113, 142] on span "villagesaintspartnership.demat.org.uk" at bounding box center [97, 142] width 29 height 4
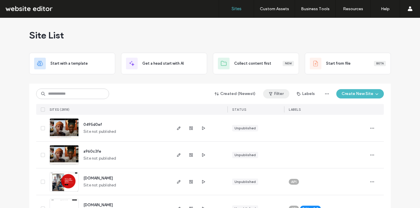
click at [272, 94] on span "button" at bounding box center [271, 93] width 6 height 9
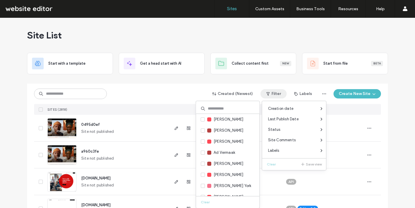
click at [274, 156] on div "Creation date Last Publish Date Status Site Comments Labels Clear Save view [PE…" at bounding box center [295, 135] width 64 height 64
click at [274, 150] on span "Labels" at bounding box center [273, 151] width 11 height 6
click at [286, 152] on div "Labels" at bounding box center [295, 150] width 64 height 10
click at [223, 107] on input at bounding box center [228, 108] width 64 height 10
type input "***"
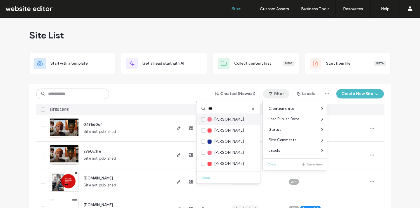
click at [205, 119] on label "[PERSON_NAME]" at bounding box center [222, 119] width 43 height 6
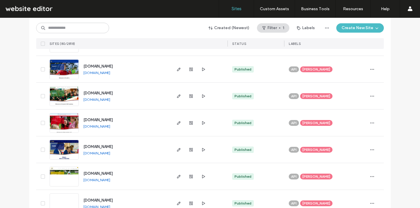
scroll to position [1151, 0]
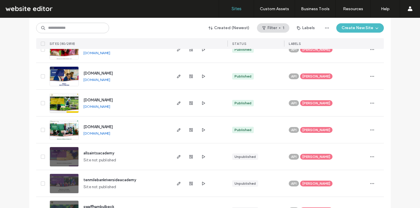
click at [308, 128] on span "Jon Bugg" at bounding box center [316, 129] width 28 height 5
click at [334, 124] on span at bounding box center [336, 126] width 4 height 4
click at [369, 129] on icon "button" at bounding box center [371, 130] width 5 height 5
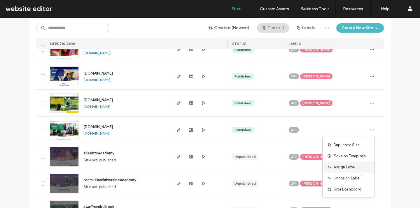
click at [348, 169] on span "Assign Label" at bounding box center [344, 167] width 22 height 6
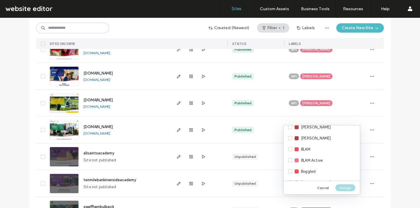
scroll to position [554, 0]
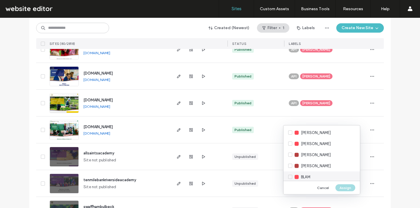
click at [308, 178] on span "BLAM" at bounding box center [305, 177] width 9 height 6
click at [345, 189] on button "Assign" at bounding box center [345, 187] width 20 height 7
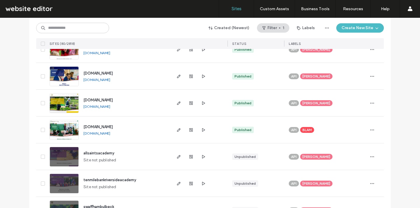
click at [113, 126] on span "[DOMAIN_NAME]" at bounding box center [97, 127] width 29 height 4
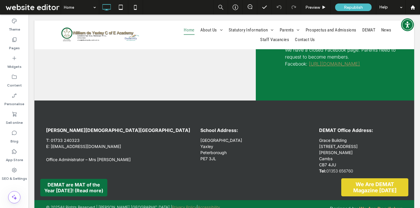
scroll to position [1076, 0]
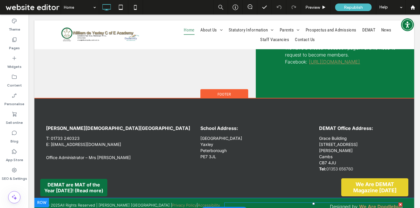
click at [358, 204] on span "Designed by" at bounding box center [344, 207] width 29 height 6
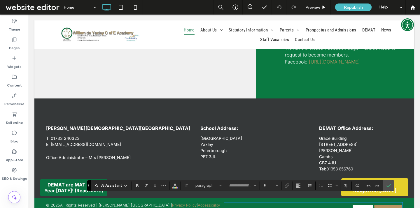
type input "*****"
type input "**"
click at [359, 204] on span "**********" at bounding box center [363, 206] width 22 height 4
drag, startPoint x: 361, startPoint y: 199, endPoint x: 403, endPoint y: 198, distance: 42.0
click at [403, 198] on div "**********" at bounding box center [223, 206] width 379 height 17
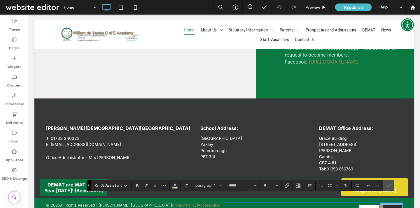
drag, startPoint x: 376, startPoint y: 199, endPoint x: 408, endPoint y: 200, distance: 31.8
click at [408, 200] on div "**********" at bounding box center [223, 206] width 379 height 17
click at [175, 183] on icon "Colour" at bounding box center [174, 185] width 5 height 5
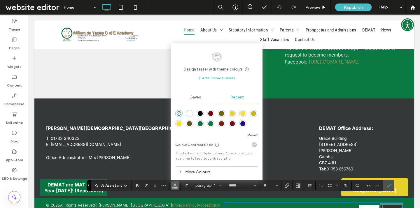
click at [232, 113] on div "rgba(230, 208, 43, 1)" at bounding box center [232, 113] width 5 height 5
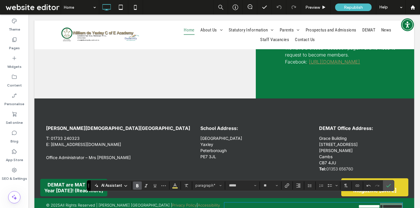
click at [138, 185] on use "Bold" at bounding box center [137, 185] width 2 height 3
click at [152, 186] on icon "Underline" at bounding box center [154, 185] width 5 height 5
click at [284, 184] on icon "Link" at bounding box center [286, 185] width 5 height 5
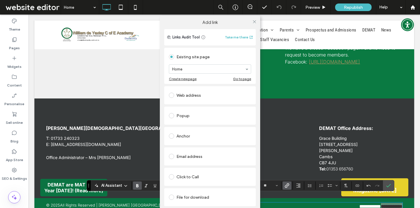
click at [195, 92] on div "Web address" at bounding box center [210, 95] width 82 height 9
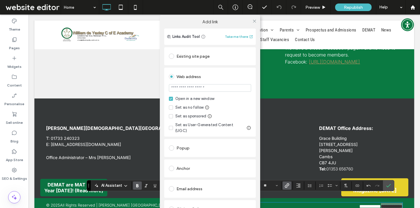
click at [214, 86] on input "url" at bounding box center [210, 88] width 82 height 8
paste input "**********"
type input "**********"
click at [249, 74] on div "**********" at bounding box center [209, 102] width 91 height 69
click at [253, 20] on icon at bounding box center [254, 21] width 4 height 4
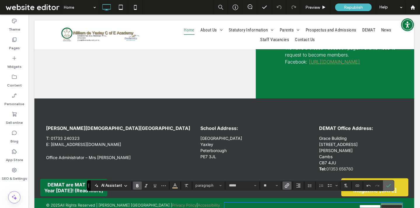
click at [387, 185] on icon "Confirm" at bounding box center [388, 185] width 5 height 5
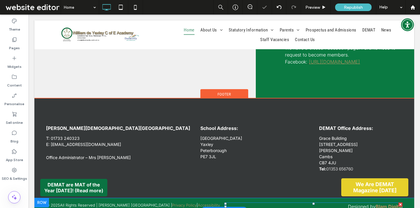
click at [377, 204] on strong "Blam Digital" at bounding box center [388, 207] width 27 height 6
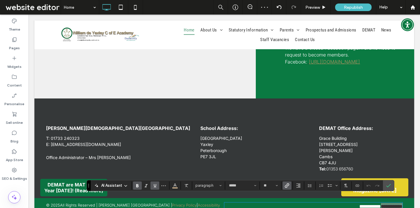
click at [157, 186] on label "Underline" at bounding box center [154, 186] width 9 height 8
click at [388, 184] on icon "Confirm" at bounding box center [388, 185] width 5 height 5
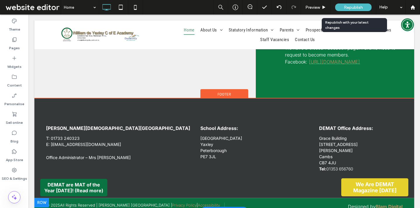
click at [350, 8] on span "Republish" at bounding box center [353, 7] width 19 height 5
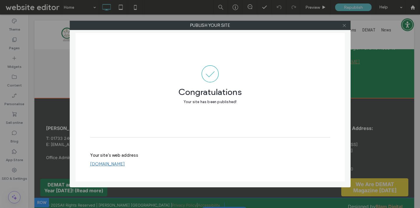
click at [344, 28] on span at bounding box center [344, 25] width 4 height 9
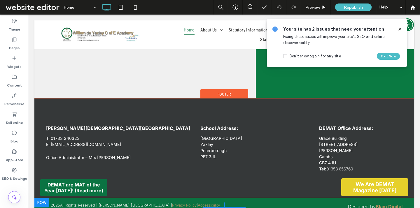
click at [30, 11] on span at bounding box center [32, 7] width 56 height 12
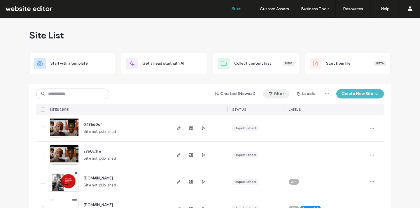
click at [276, 93] on button "Filter" at bounding box center [276, 93] width 26 height 9
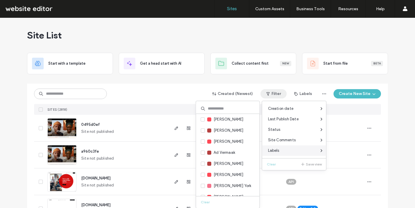
click at [281, 153] on div "Labels" at bounding box center [295, 150] width 64 height 10
click at [224, 108] on input at bounding box center [228, 108] width 64 height 10
type input "*"
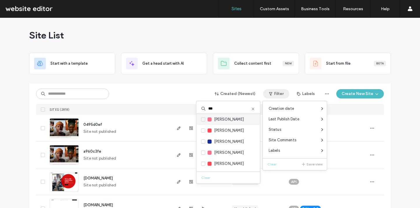
type input "***"
click at [202, 120] on icon at bounding box center [203, 120] width 2 height 2
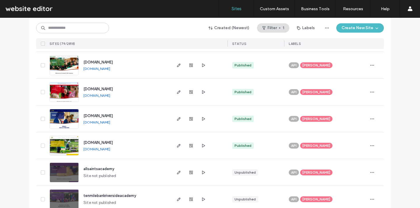
scroll to position [1087, 0]
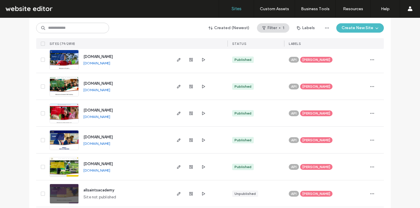
click at [306, 166] on span "Jon Bugg" at bounding box center [316, 166] width 28 height 5
click at [335, 163] on icon at bounding box center [336, 162] width 3 height 3
click at [370, 166] on icon "button" at bounding box center [371, 167] width 5 height 5
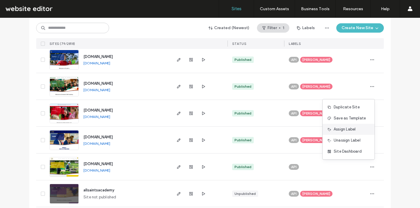
click at [351, 131] on span "Assign Label" at bounding box center [344, 129] width 22 height 6
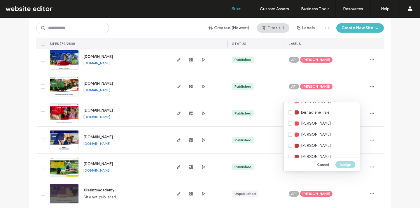
scroll to position [596, 0]
click at [331, 112] on div "BLAM" at bounding box center [321, 112] width 76 height 11
click at [345, 162] on button "Assign" at bounding box center [345, 164] width 20 height 7
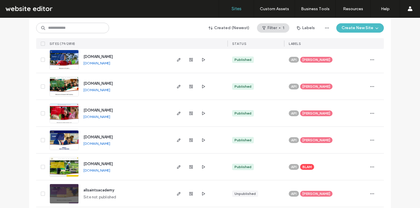
click at [99, 164] on span "babraham.demat.org.uk" at bounding box center [97, 164] width 29 height 4
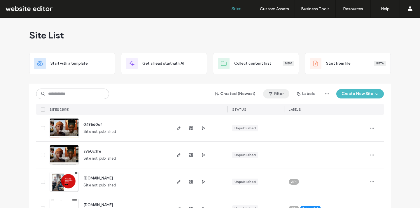
click at [269, 89] on span "button" at bounding box center [271, 93] width 6 height 9
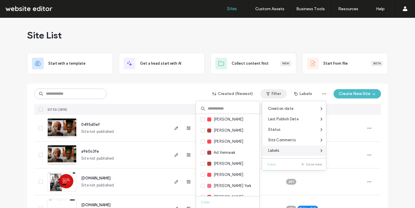
click at [281, 152] on div "Labels" at bounding box center [295, 150] width 64 height 10
click at [228, 109] on input at bounding box center [228, 108] width 64 height 10
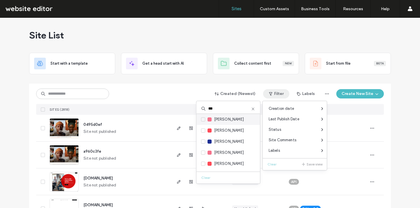
type input "***"
click at [200, 120] on div "[PERSON_NAME]" at bounding box center [228, 119] width 64 height 11
click at [202, 119] on icon at bounding box center [203, 120] width 2 height 2
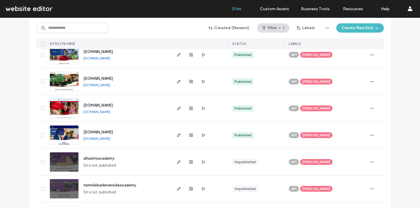
scroll to position [1069, 0]
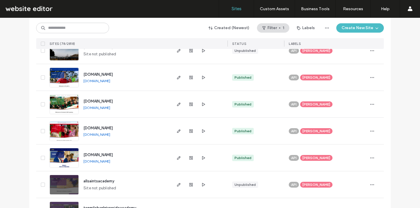
click at [315, 157] on span "[PERSON_NAME]" at bounding box center [316, 157] width 28 height 5
click at [335, 153] on icon at bounding box center [336, 153] width 3 height 3
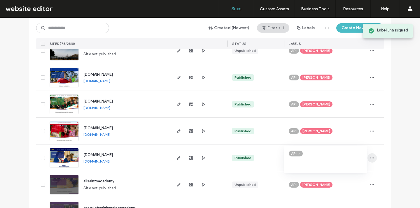
click at [372, 158] on icon "button" at bounding box center [371, 158] width 5 height 5
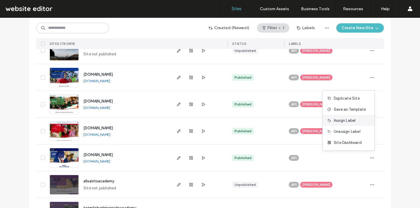
click at [346, 123] on span "Assign Label" at bounding box center [344, 121] width 22 height 6
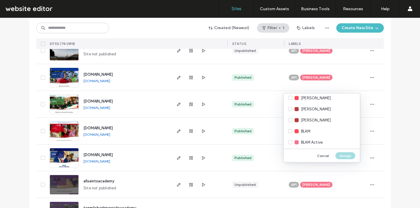
scroll to position [582, 0]
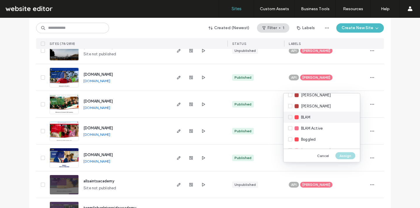
click at [329, 117] on div "BLAM" at bounding box center [321, 117] width 76 height 11
click at [346, 155] on button "Assign" at bounding box center [345, 155] width 20 height 7
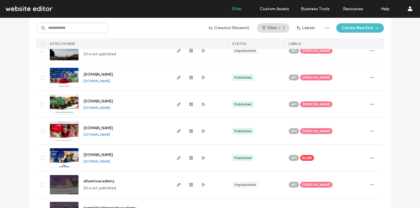
click at [102, 154] on span "farcet.demat.org.uk" at bounding box center [97, 155] width 29 height 4
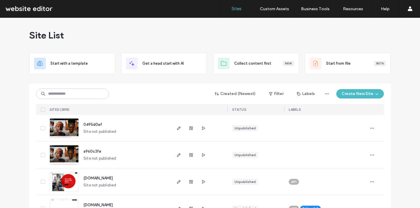
click at [273, 91] on button "Filter" at bounding box center [276, 93] width 26 height 9
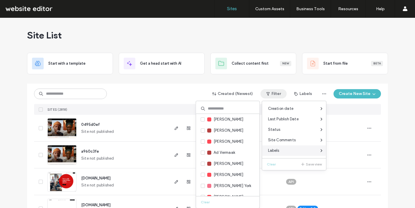
click at [278, 152] on span "Labels" at bounding box center [273, 151] width 11 height 6
click at [281, 151] on div "Labels" at bounding box center [295, 150] width 64 height 10
click at [226, 110] on input at bounding box center [228, 108] width 64 height 10
type input "***"
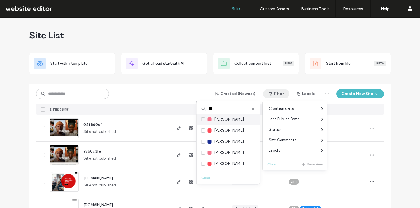
click at [204, 119] on span at bounding box center [203, 119] width 4 height 4
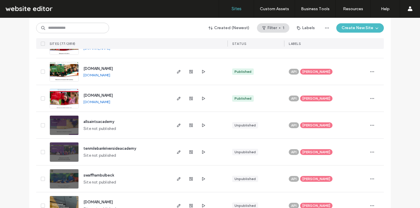
scroll to position [1099, 0]
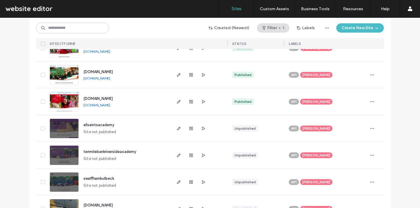
click at [312, 101] on span "[PERSON_NAME]" at bounding box center [316, 101] width 28 height 5
click at [334, 98] on span at bounding box center [336, 97] width 4 height 4
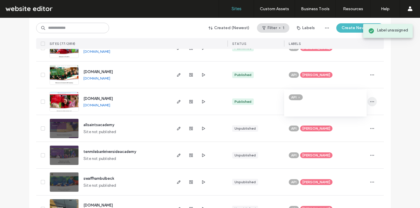
click at [370, 101] on icon "button" at bounding box center [371, 101] width 5 height 5
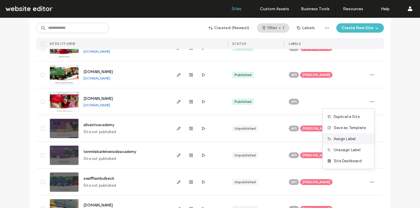
click at [347, 138] on span "Assign Label" at bounding box center [344, 139] width 22 height 6
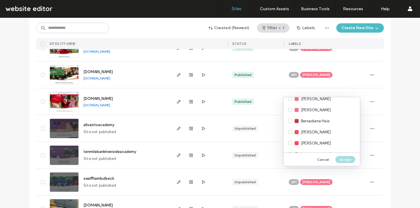
scroll to position [554, 0]
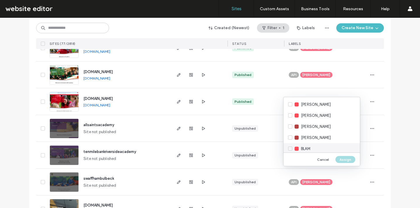
click at [324, 148] on div "BLAM" at bounding box center [321, 148] width 76 height 11
click at [345, 159] on button "Assign" at bounding box center [345, 159] width 20 height 7
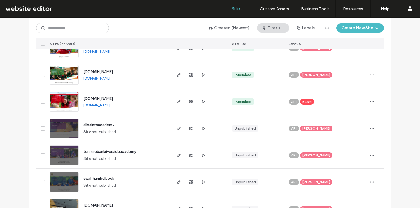
click at [113, 100] on span "guildenmorden.demat.org.uk" at bounding box center [97, 98] width 29 height 4
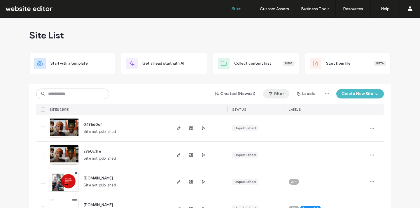
click at [281, 95] on button "Filter" at bounding box center [276, 93] width 26 height 9
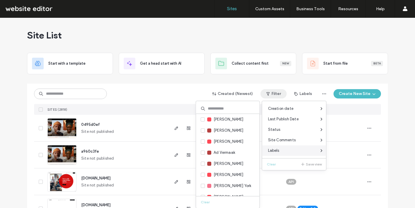
click at [278, 149] on span "Labels" at bounding box center [273, 151] width 11 height 6
click at [231, 111] on input at bounding box center [228, 108] width 64 height 10
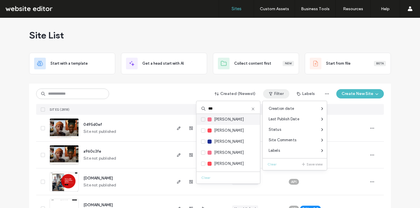
type input "***"
click at [222, 122] on span "[PERSON_NAME]" at bounding box center [229, 120] width 30 height 6
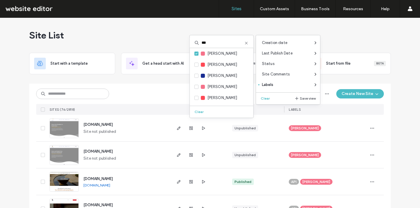
scroll to position [166, 0]
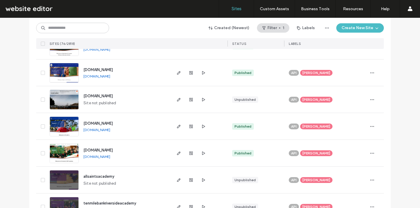
scroll to position [1002, 0]
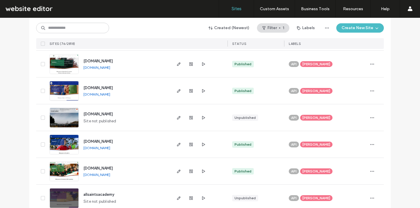
click at [308, 170] on span "[PERSON_NAME]" at bounding box center [316, 171] width 28 height 5
click at [335, 166] on icon at bounding box center [336, 167] width 3 height 3
click at [369, 170] on icon "button" at bounding box center [371, 171] width 5 height 5
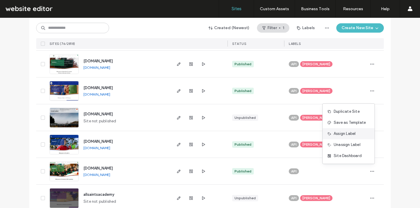
click at [346, 132] on span "Assign Label" at bounding box center [344, 134] width 22 height 6
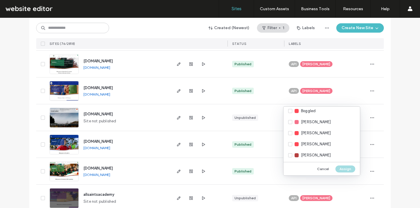
scroll to position [582, 0]
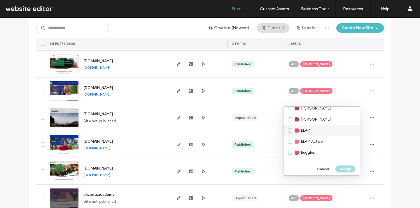
click at [323, 134] on div "BLAM" at bounding box center [321, 130] width 76 height 11
click at [344, 170] on button "Assign" at bounding box center [345, 168] width 20 height 7
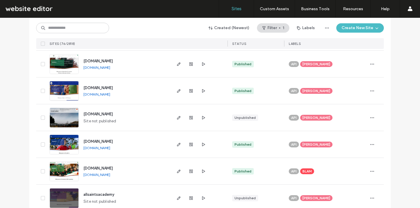
click at [96, 169] on span "orchards.demat.org.uk" at bounding box center [97, 168] width 29 height 4
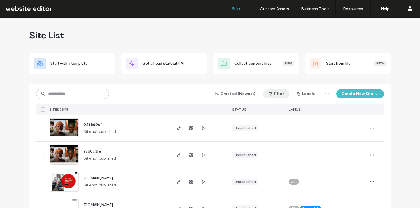
click at [282, 90] on button "Filter" at bounding box center [276, 93] width 26 height 9
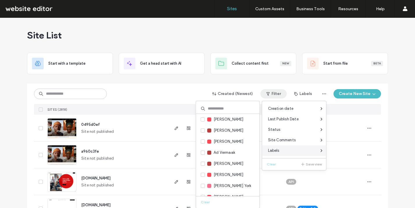
click at [278, 152] on span "Labels" at bounding box center [273, 151] width 11 height 6
click at [226, 110] on input at bounding box center [228, 108] width 64 height 10
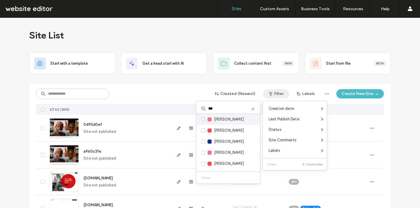
type input "***"
click at [203, 118] on span at bounding box center [203, 119] width 4 height 4
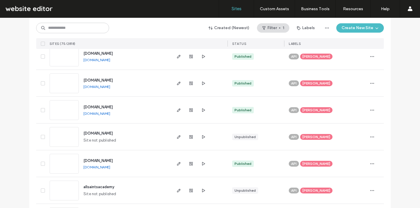
scroll to position [981, 0]
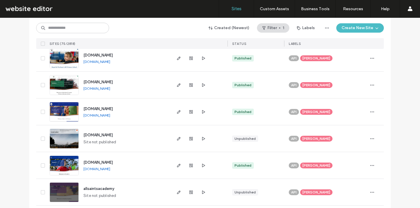
click at [315, 165] on span "Jon Bugg" at bounding box center [316, 165] width 28 height 5
click at [335, 160] on icon at bounding box center [336, 161] width 3 height 3
click at [371, 164] on icon "button" at bounding box center [371, 165] width 5 height 5
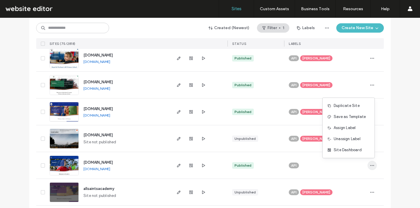
click at [371, 164] on icon "button" at bounding box center [371, 165] width 5 height 5
click at [351, 130] on span "Assign Label" at bounding box center [344, 128] width 22 height 6
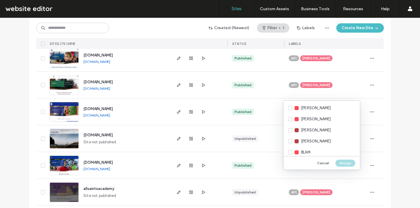
scroll to position [568, 0]
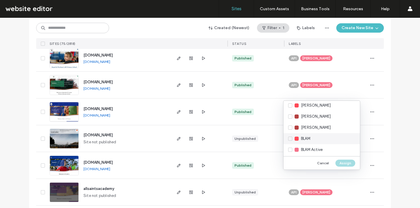
click at [318, 140] on div "BLAM" at bounding box center [321, 138] width 76 height 11
click at [344, 161] on button "Assign" at bounding box center [345, 163] width 20 height 7
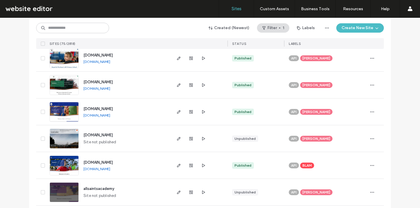
click at [96, 163] on span "stjohns.demat.org.uk" at bounding box center [97, 162] width 29 height 4
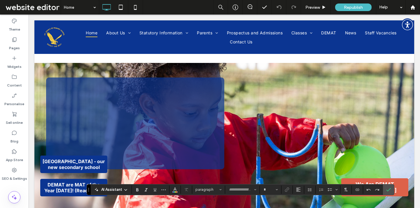
type input "*****"
type input "**"
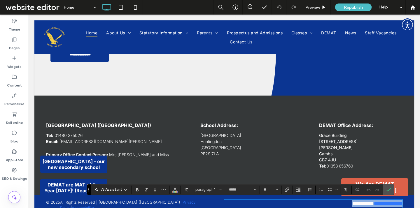
scroll to position [933, 0]
click at [374, 203] on strong "**********" at bounding box center [388, 203] width 29 height 4
drag, startPoint x: 361, startPoint y: 203, endPoint x: 405, endPoint y: 204, distance: 43.7
click at [405, 204] on div "**********" at bounding box center [223, 205] width 379 height 20
drag, startPoint x: 378, startPoint y: 204, endPoint x: 403, endPoint y: 205, distance: 25.1
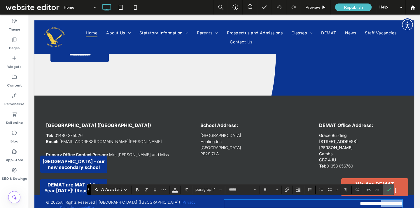
click at [403, 205] on div "**********" at bounding box center [223, 205] width 379 height 20
click at [139, 189] on icon "Bold" at bounding box center [137, 189] width 5 height 5
click at [154, 189] on icon "Underline" at bounding box center [154, 189] width 5 height 5
click at [177, 190] on button "Colour" at bounding box center [174, 190] width 9 height 8
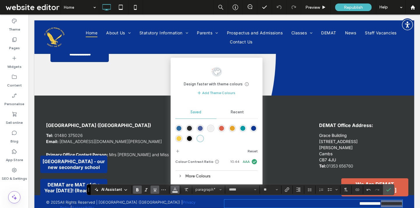
click at [253, 129] on div "rgba(11,53,146,1)" at bounding box center [253, 128] width 5 height 5
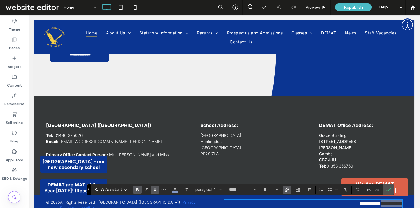
click at [290, 191] on label "Link" at bounding box center [286, 190] width 9 height 8
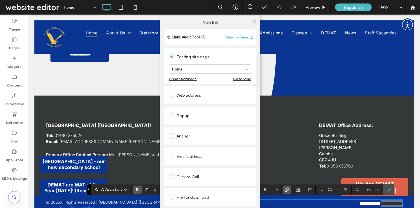
click at [204, 95] on div "Web address" at bounding box center [210, 95] width 82 height 9
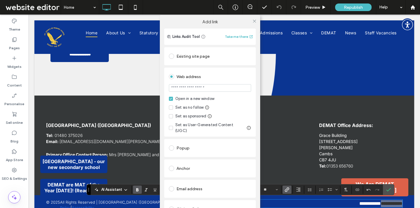
click at [204, 90] on input "url" at bounding box center [210, 88] width 82 height 8
type input "**********"
click at [229, 77] on div "Web address" at bounding box center [210, 76] width 82 height 9
click at [252, 23] on icon at bounding box center [254, 21] width 4 height 4
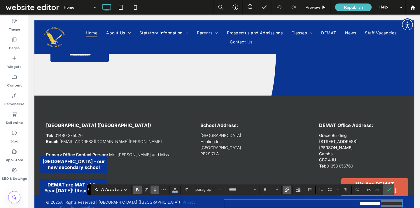
click at [156, 190] on icon "Underline" at bounding box center [154, 189] width 5 height 5
click at [387, 187] on icon "Confirm" at bounding box center [388, 189] width 5 height 5
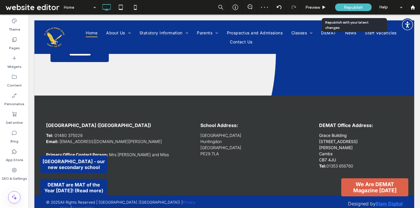
click at [352, 5] on span "Republish" at bounding box center [353, 7] width 19 height 5
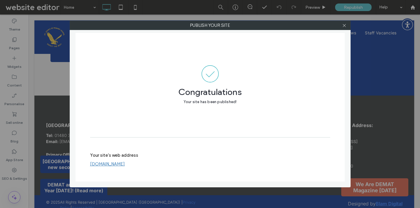
click at [342, 32] on div "Publish your site Congratulations Your site has been published! Your site's web…" at bounding box center [210, 104] width 281 height 167
click at [342, 29] on span at bounding box center [344, 25] width 4 height 9
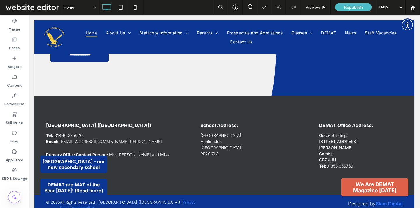
click at [39, 9] on span at bounding box center [32, 7] width 56 height 12
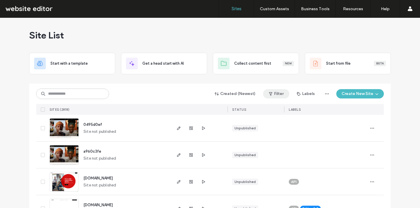
click at [278, 91] on button "Filter" at bounding box center [276, 93] width 26 height 9
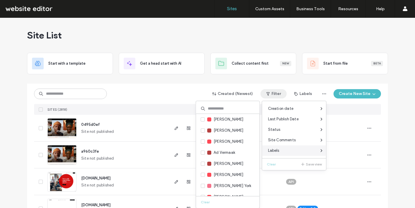
click at [281, 150] on div "Labels" at bounding box center [295, 150] width 64 height 10
click at [229, 111] on input at bounding box center [228, 108] width 64 height 10
type input "***"
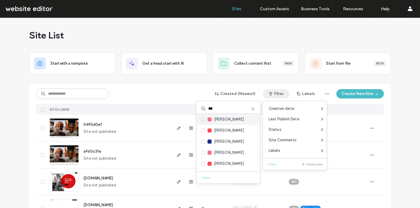
click at [220, 119] on span "Jon Bugg" at bounding box center [229, 120] width 30 height 6
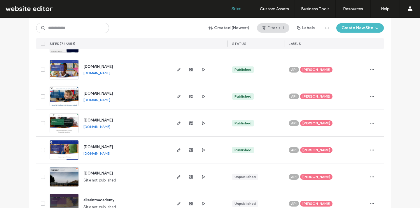
scroll to position [968, 0]
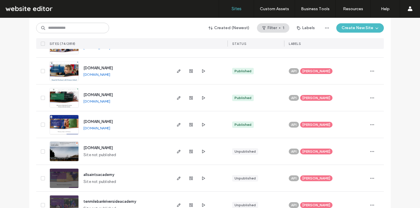
click at [311, 126] on span "[PERSON_NAME]" at bounding box center [316, 124] width 28 height 5
click at [335, 120] on icon at bounding box center [336, 120] width 3 height 3
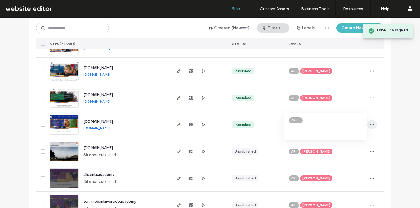
click at [369, 124] on icon "button" at bounding box center [371, 124] width 5 height 5
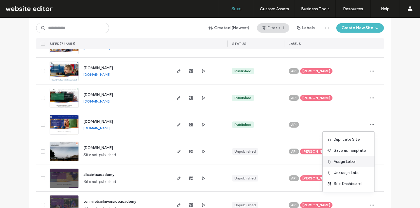
click at [348, 162] on span "Assign Label" at bounding box center [344, 162] width 22 height 6
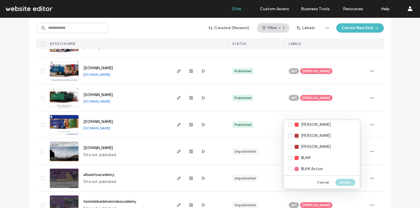
scroll to position [582, 0]
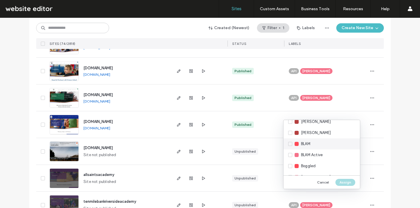
click at [324, 145] on div "BLAM" at bounding box center [321, 143] width 76 height 11
click at [341, 182] on button "Assign" at bounding box center [345, 182] width 20 height 7
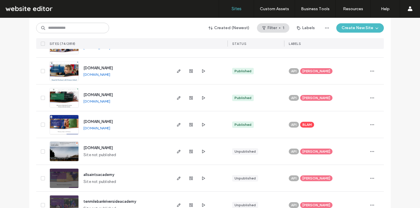
click at [109, 122] on span "bury.demat.org.uk" at bounding box center [97, 121] width 29 height 4
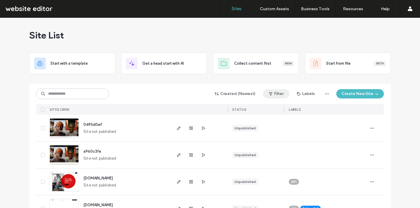
click at [281, 96] on button "Filter" at bounding box center [276, 93] width 26 height 9
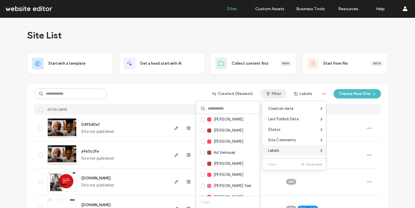
click at [276, 149] on span "Labels" at bounding box center [273, 151] width 11 height 6
click at [230, 110] on input at bounding box center [228, 108] width 64 height 10
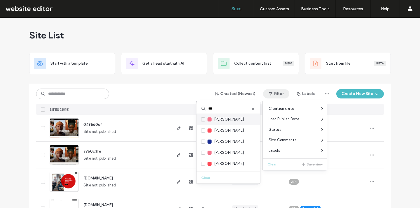
type input "***"
click at [204, 117] on span at bounding box center [203, 119] width 4 height 4
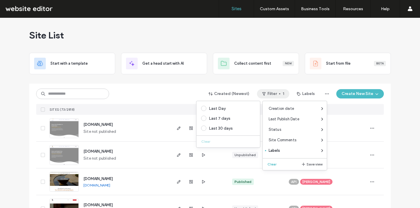
click at [419, 51] on div "Site List Start with a template Get a head start with AI Collect content first …" at bounding box center [210, 113] width 420 height 190
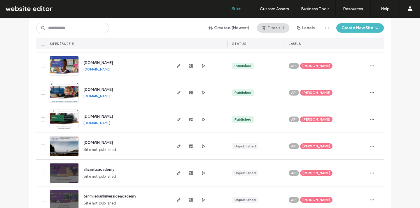
scroll to position [933, 0]
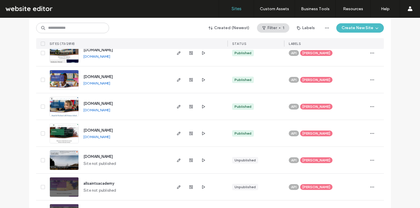
click at [311, 132] on span "[PERSON_NAME]" at bounding box center [316, 133] width 28 height 5
click at [335, 129] on icon at bounding box center [336, 129] width 3 height 3
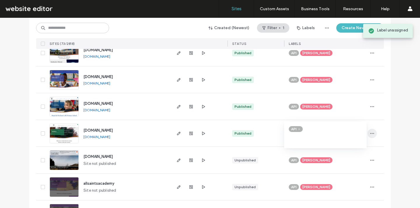
click at [369, 134] on icon "button" at bounding box center [371, 133] width 5 height 5
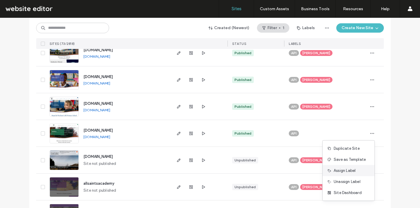
click at [348, 168] on span "Assign Label" at bounding box center [344, 171] width 22 height 6
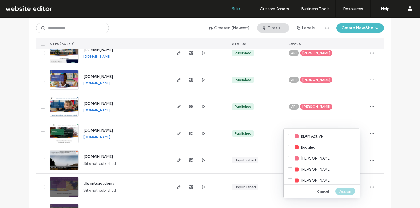
scroll to position [596, 0]
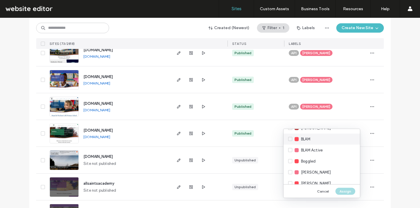
click at [327, 137] on div "BLAM" at bounding box center [321, 139] width 76 height 11
click at [341, 190] on button "Assign" at bounding box center [345, 191] width 20 height 7
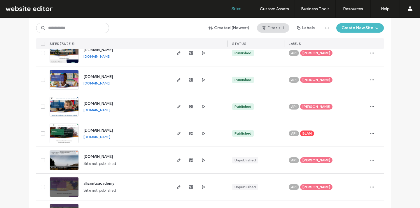
click at [113, 130] on span "marshlandstjames.demat.org.uk" at bounding box center [97, 130] width 29 height 4
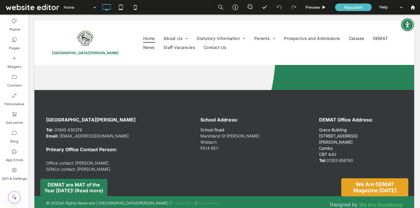
scroll to position [868, 0]
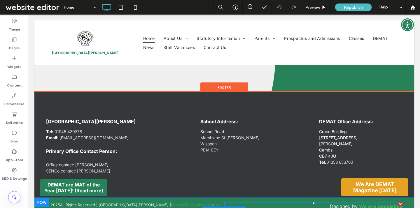
click at [355, 203] on span "Designed by" at bounding box center [344, 206] width 28 height 6
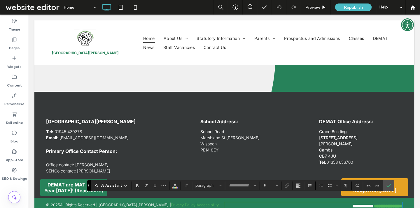
type input "*****"
type input "**"
drag, startPoint x: 361, startPoint y: 200, endPoint x: 401, endPoint y: 197, distance: 40.3
click at [401, 204] on strong "**********" at bounding box center [388, 206] width 29 height 4
drag, startPoint x: 378, startPoint y: 199, endPoint x: 411, endPoint y: 202, distance: 33.9
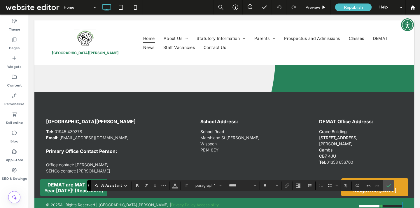
click at [411, 202] on div "**********" at bounding box center [223, 206] width 379 height 17
click at [364, 203] on p "**********" at bounding box center [313, 206] width 178 height 7
drag, startPoint x: 377, startPoint y: 200, endPoint x: 403, endPoint y: 198, distance: 26.4
click at [403, 198] on div "**********" at bounding box center [223, 206] width 379 height 17
click at [174, 185] on use "Colour" at bounding box center [174, 184] width 3 height 3
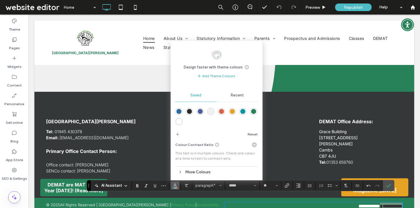
click at [253, 110] on div "rgba(39,130,90,1)" at bounding box center [253, 111] width 5 height 5
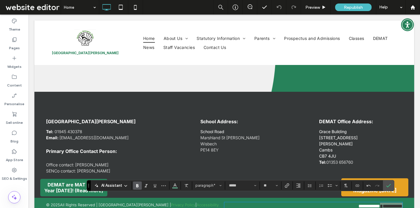
click at [140, 185] on label "Bold" at bounding box center [137, 186] width 9 height 8
click at [155, 185] on icon "Underline" at bounding box center [154, 185] width 5 height 5
click at [287, 184] on icon "Link" at bounding box center [286, 185] width 5 height 5
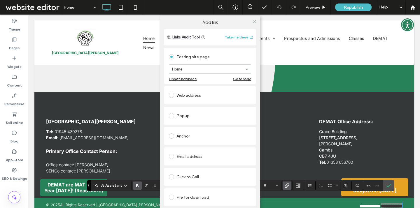
click at [188, 96] on div "Web address" at bounding box center [210, 95] width 82 height 9
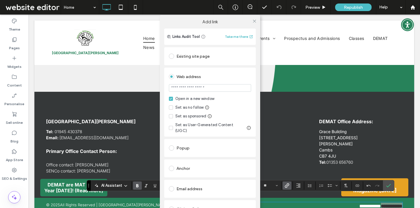
click at [183, 87] on input "url" at bounding box center [210, 88] width 82 height 8
type input "**********"
drag, startPoint x: 244, startPoint y: 90, endPoint x: 138, endPoint y: 84, distance: 105.9
click at [140, 84] on div "**********" at bounding box center [210, 119] width 420 height 208
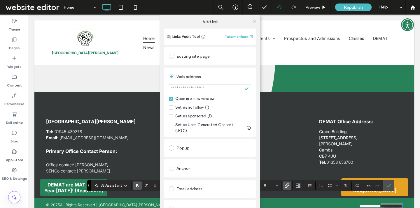
type input "*******"
drag, startPoint x: 206, startPoint y: 89, endPoint x: 148, endPoint y: 87, distance: 58.3
click at [148, 87] on div "Add link Links Audit Tool Take me there Existing site page Home Create new page…" at bounding box center [210, 119] width 420 height 208
type input "**********"
click at [234, 73] on div "Web address" at bounding box center [210, 76] width 82 height 9
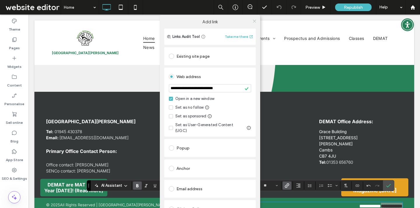
click at [253, 22] on icon at bounding box center [254, 21] width 4 height 4
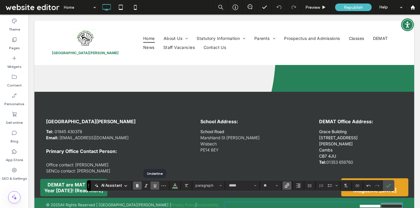
click at [155, 186] on use "Underline" at bounding box center [155, 185] width 3 height 3
click at [386, 183] on icon "Confirm" at bounding box center [388, 185] width 5 height 5
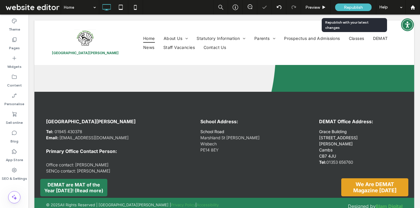
click at [341, 7] on div "Republish" at bounding box center [353, 7] width 36 height 8
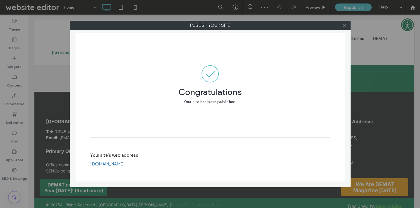
click at [344, 29] on span at bounding box center [344, 25] width 4 height 9
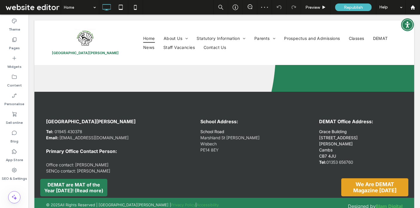
click at [46, 9] on span at bounding box center [32, 7] width 56 height 12
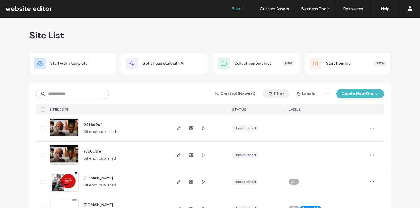
click at [277, 97] on button "Filter" at bounding box center [276, 93] width 26 height 9
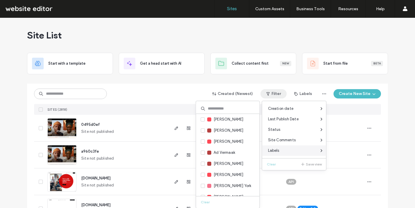
click at [278, 152] on span "Labels" at bounding box center [273, 151] width 11 height 6
click at [229, 110] on input at bounding box center [228, 108] width 64 height 10
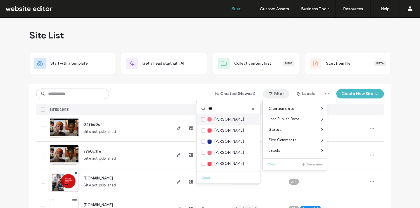
type input "***"
click at [204, 119] on icon at bounding box center [203, 120] width 2 height 2
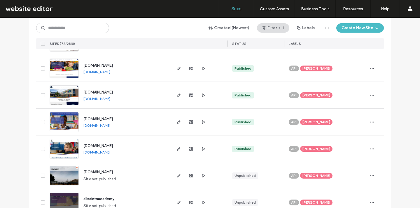
scroll to position [878, 0]
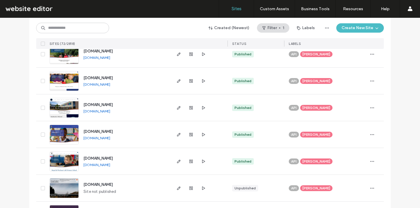
click at [311, 161] on span "Jon Bugg" at bounding box center [316, 161] width 28 height 5
click at [335, 158] on icon at bounding box center [336, 157] width 3 height 3
click at [372, 163] on icon "button" at bounding box center [371, 161] width 5 height 5
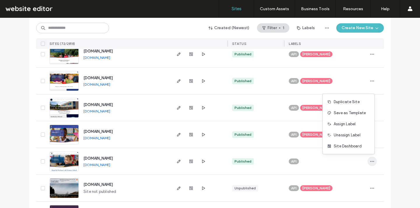
click at [370, 160] on icon "button" at bounding box center [371, 161] width 5 height 5
click at [352, 122] on span "Assign Label" at bounding box center [344, 124] width 22 height 6
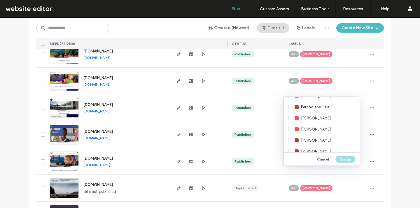
scroll to position [554, 0]
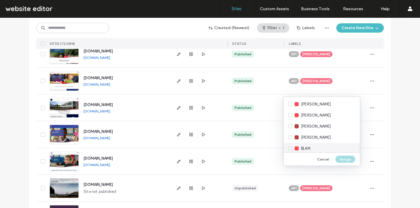
click at [318, 149] on div "BLAM" at bounding box center [321, 148] width 76 height 11
click at [345, 161] on button "Assign" at bounding box center [345, 159] width 20 height 7
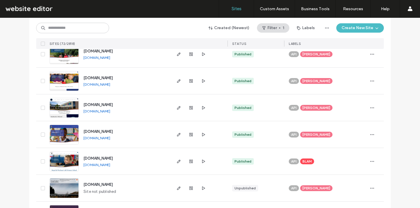
click at [113, 157] on span "[DOMAIN_NAME]" at bounding box center [97, 158] width 29 height 4
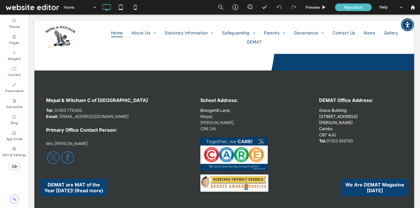
scroll to position [1759, 0]
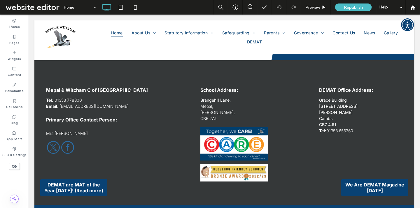
type input "*****"
type input "**"
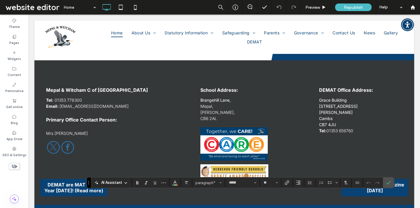
drag, startPoint x: 361, startPoint y: 199, endPoint x: 403, endPoint y: 198, distance: 41.7
drag, startPoint x: 376, startPoint y: 198, endPoint x: 409, endPoint y: 196, distance: 33.6
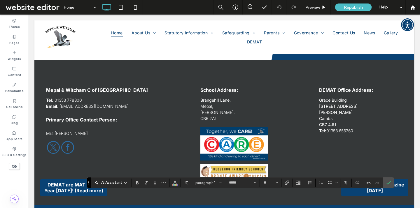
click at [138, 183] on use "Bold" at bounding box center [137, 182] width 2 height 3
drag, startPoint x: 374, startPoint y: 199, endPoint x: 407, endPoint y: 199, distance: 32.3
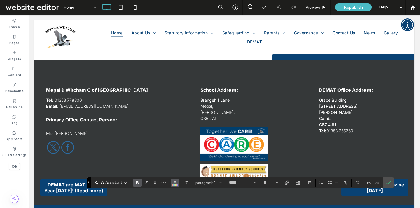
click at [172, 181] on button "Colour" at bounding box center [174, 183] width 9 height 8
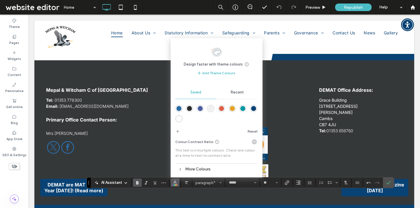
click at [202, 108] on div "rgba(8,34,123,0.72)" at bounding box center [200, 108] width 5 height 5
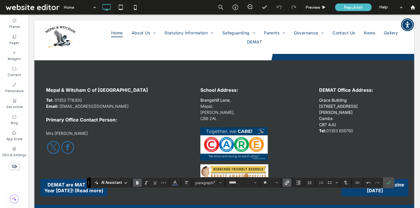
click at [288, 181] on use "Link" at bounding box center [286, 183] width 4 height 4
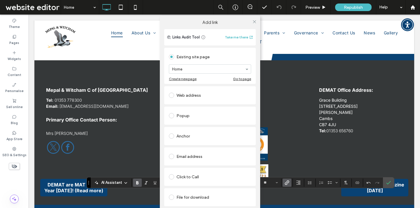
click at [193, 92] on div "Web address" at bounding box center [210, 95] width 82 height 9
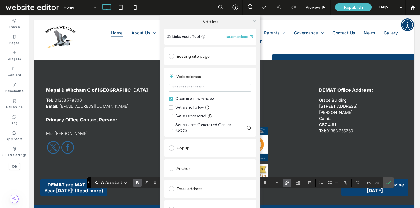
click at [193, 92] on input "url" at bounding box center [210, 88] width 82 height 8
type input "**********"
click at [235, 79] on div "Web address" at bounding box center [210, 76] width 82 height 9
click at [253, 22] on use at bounding box center [254, 21] width 3 height 3
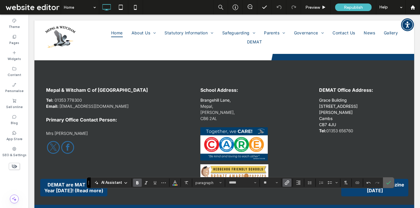
click at [385, 185] on label "Confirm" at bounding box center [388, 182] width 9 height 10
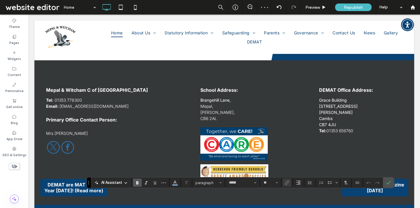
drag, startPoint x: 381, startPoint y: 198, endPoint x: 408, endPoint y: 198, distance: 27.1
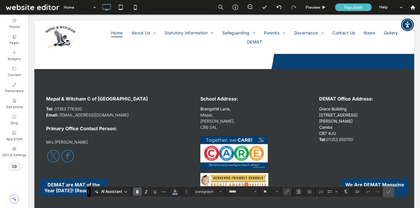
scroll to position [1752, 0]
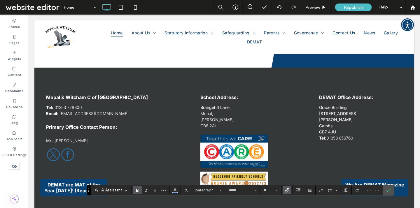
drag, startPoint x: 379, startPoint y: 205, endPoint x: 405, endPoint y: 205, distance: 25.6
click at [154, 190] on use "Underline" at bounding box center [155, 190] width 3 height 3
click at [158, 191] on label "Underline" at bounding box center [154, 190] width 9 height 8
click at [387, 190] on icon "Confirm" at bounding box center [388, 190] width 5 height 5
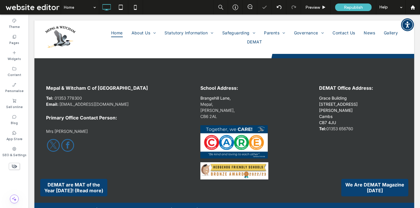
scroll to position [1762, 0]
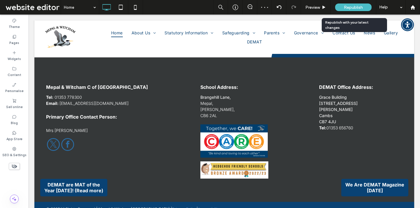
click at [358, 8] on span "Republish" at bounding box center [353, 7] width 19 height 5
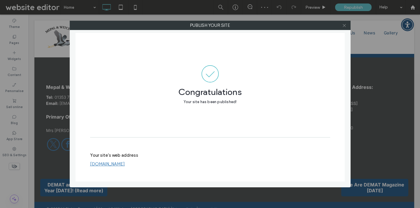
click at [344, 26] on icon at bounding box center [344, 25] width 4 height 4
